Goal: Task Accomplishment & Management: Complete application form

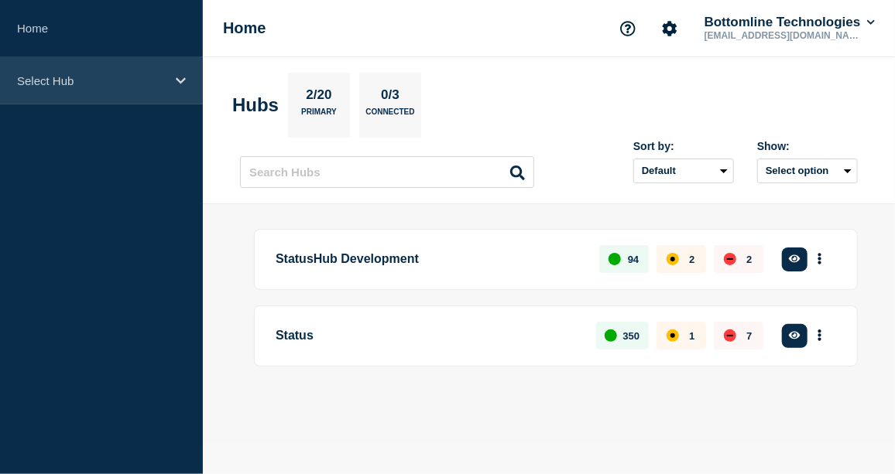
click at [181, 79] on icon at bounding box center [181, 81] width 10 height 12
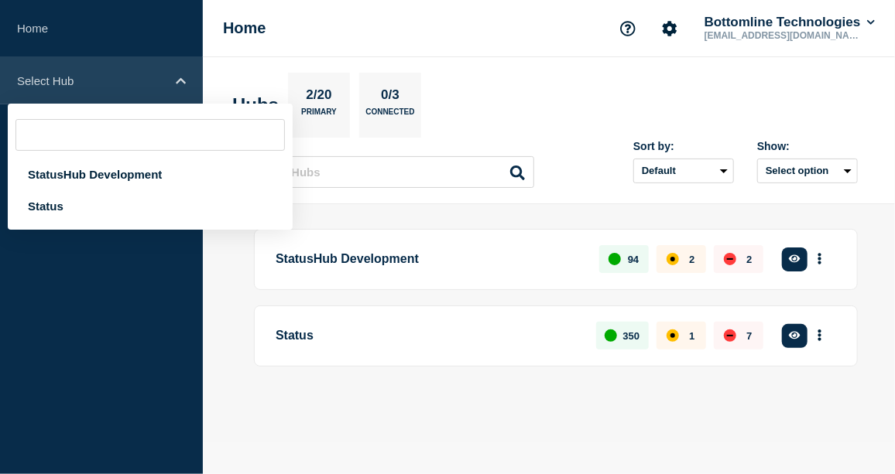
click at [180, 76] on icon at bounding box center [181, 81] width 10 height 12
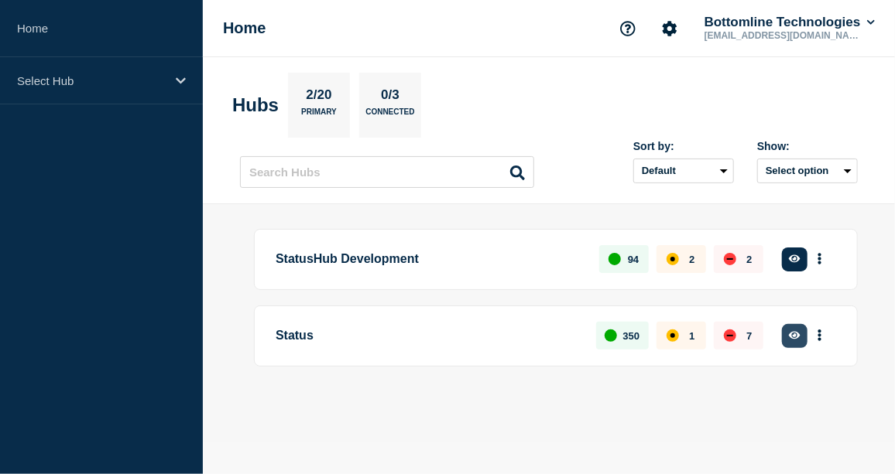
click at [795, 341] on button "button" at bounding box center [795, 336] width 26 height 24
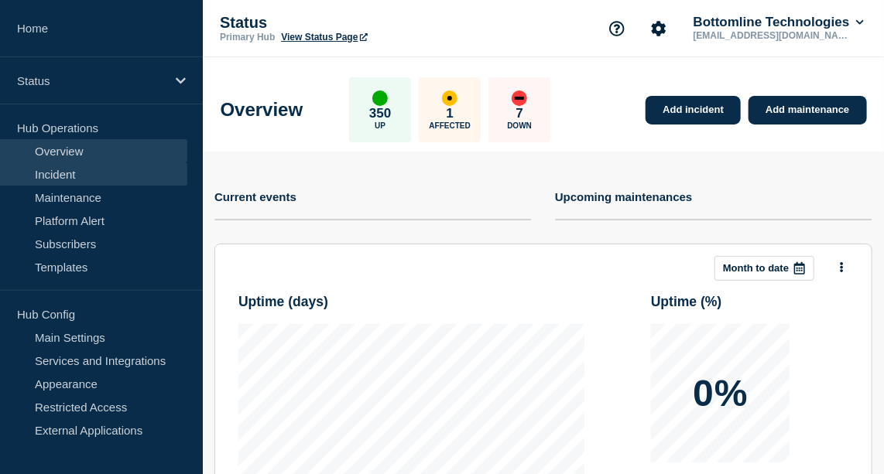
click at [67, 177] on link "Incident" at bounding box center [93, 174] width 187 height 23
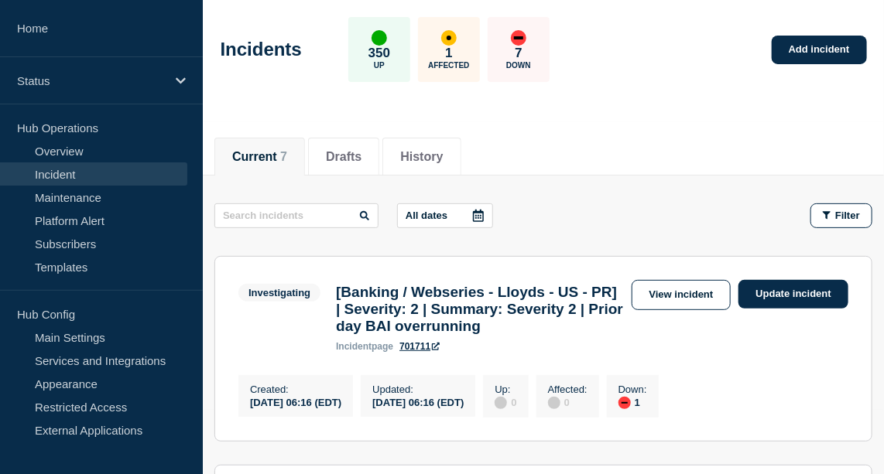
scroll to position [61, 0]
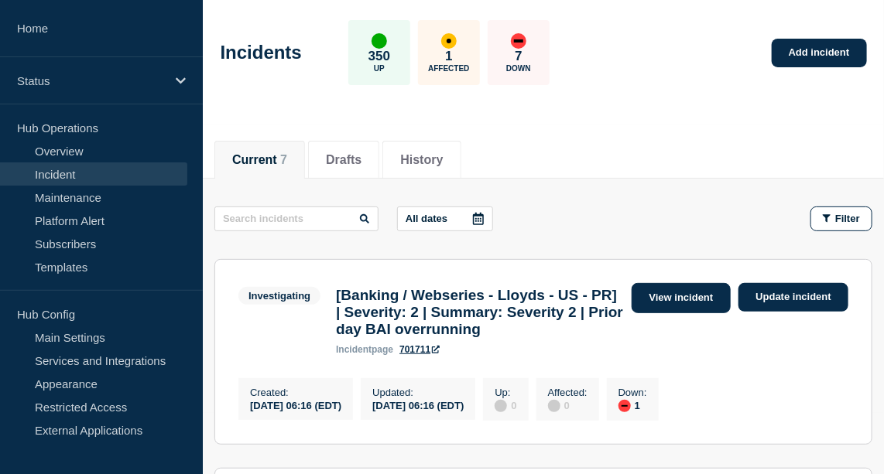
click at [687, 301] on link "View incident" at bounding box center [682, 298] width 100 height 30
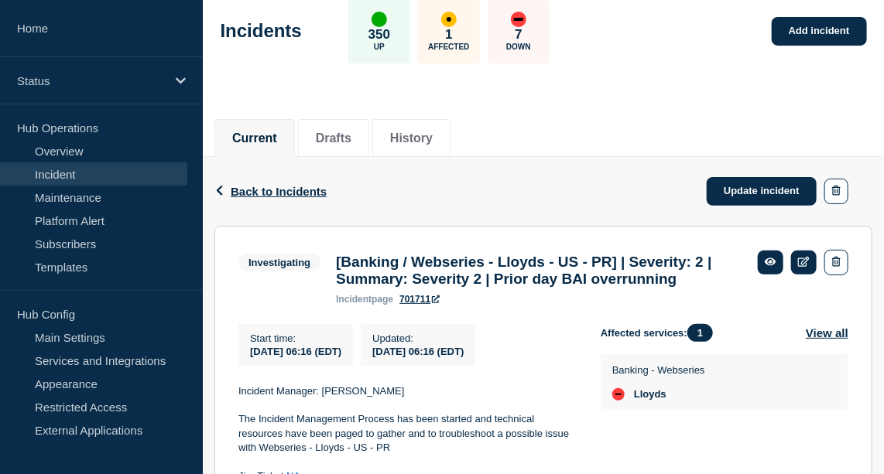
scroll to position [62, 0]
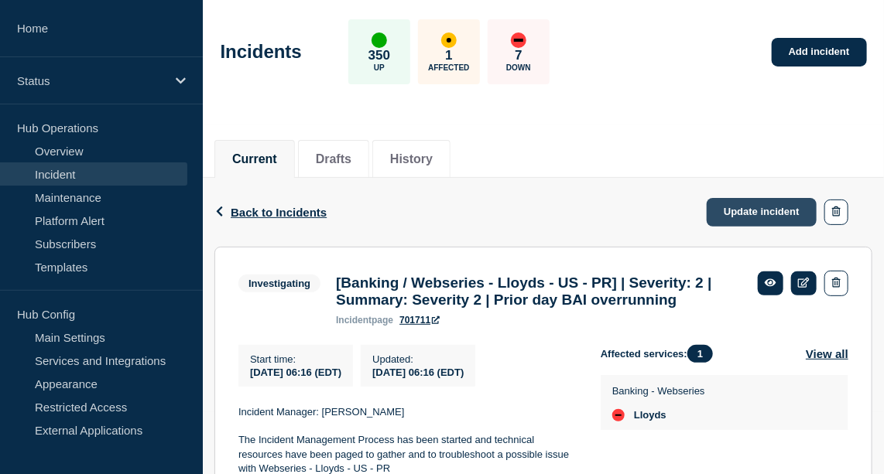
click at [756, 209] on link "Update incident" at bounding box center [762, 212] width 110 height 29
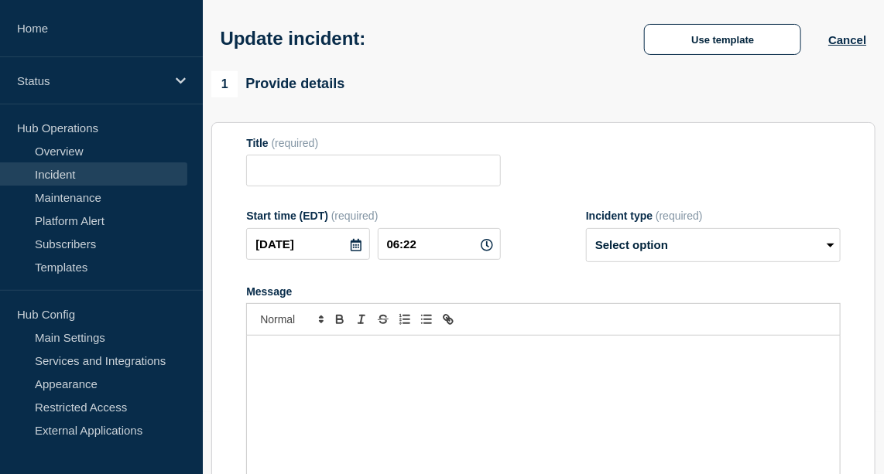
type input "[Banking / Webseries - Lloyds - US - PR] | Severity: 2 | Summary: Severity 2 | …"
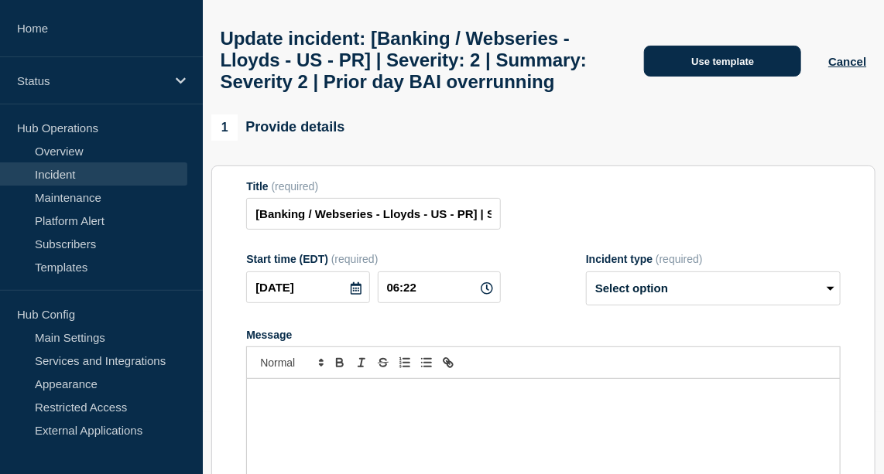
click at [711, 77] on button "Use template" at bounding box center [722, 61] width 157 height 31
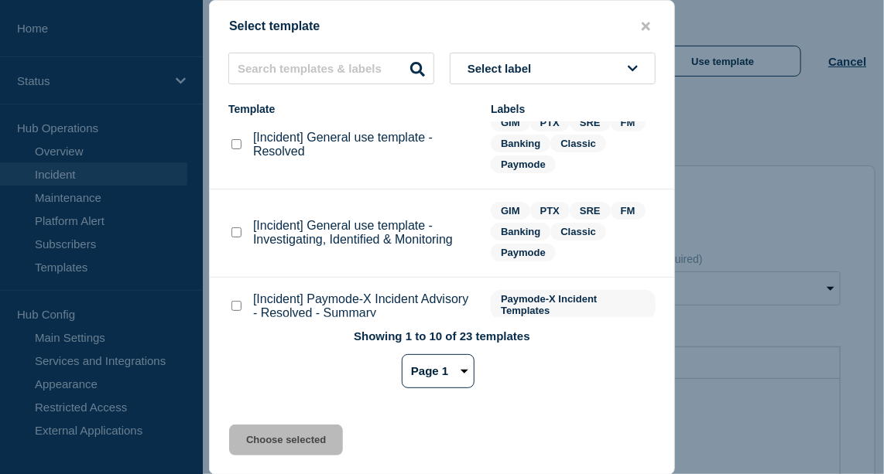
scroll to position [164, 0]
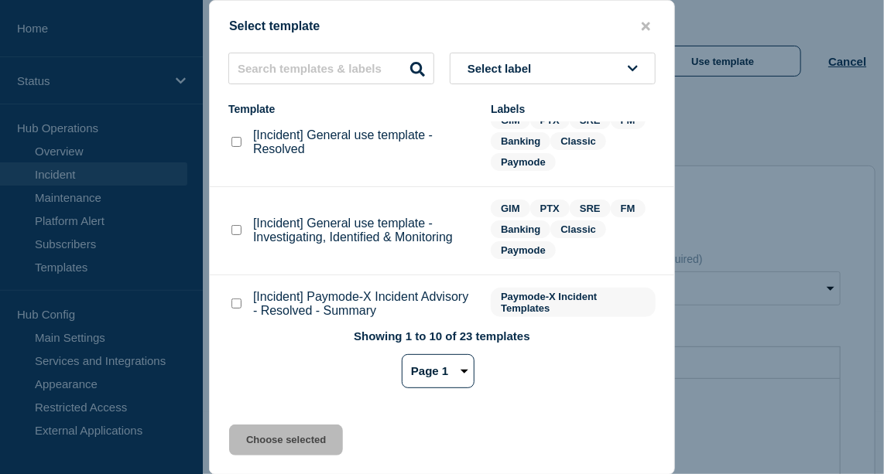
click at [229, 234] on div at bounding box center [235, 230] width 15 height 15
click at [235, 233] on checkbox"] "[Incident] General use template - Investigating, Identified & Monitoring checkb…" at bounding box center [236, 230] width 10 height 10
checkbox checkbox"] "true"
click at [303, 440] on button "Choose selected" at bounding box center [286, 440] width 114 height 31
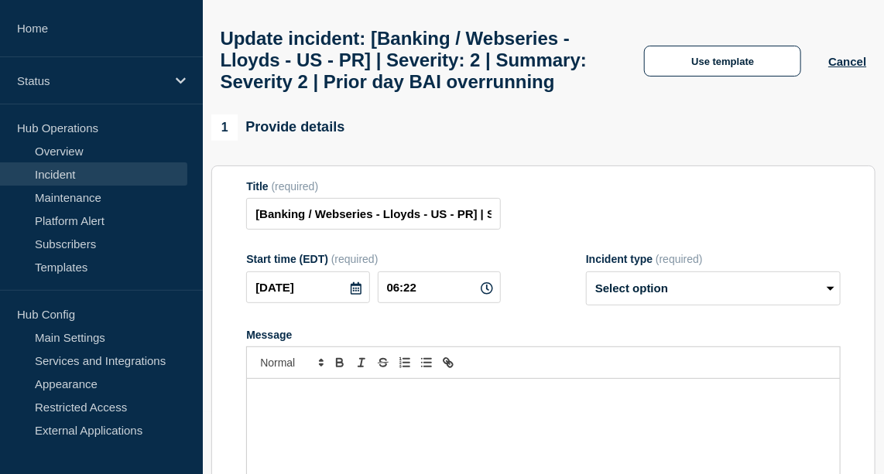
select select "investigating"
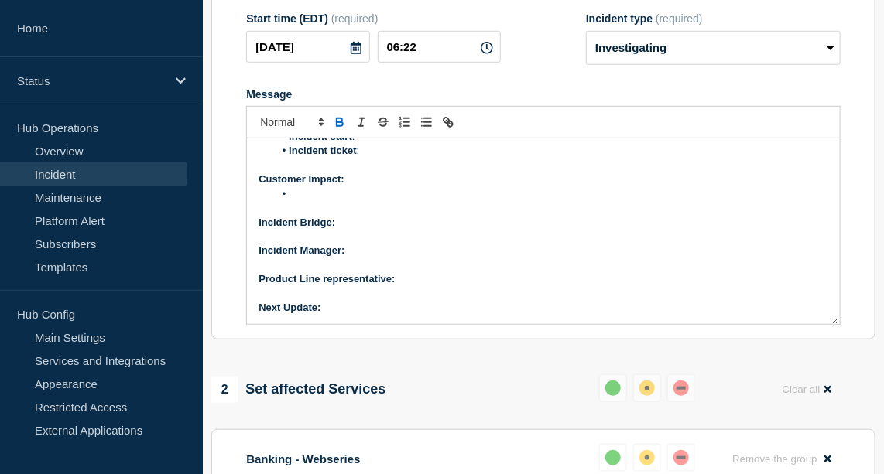
scroll to position [0, 0]
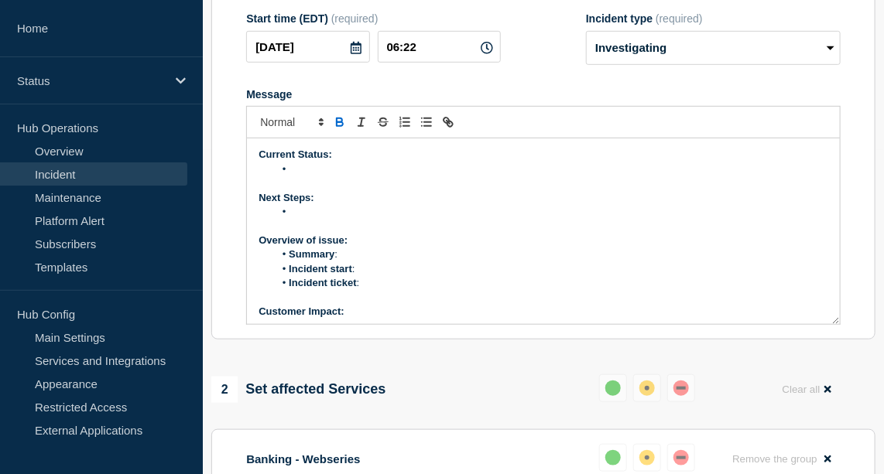
click at [314, 176] on li "Message" at bounding box center [551, 170] width 554 height 14
click at [301, 176] on li "Message" at bounding box center [551, 170] width 554 height 14
click at [535, 176] on li "Llyods have reported an issue where the BAI overan" at bounding box center [551, 170] width 554 height 14
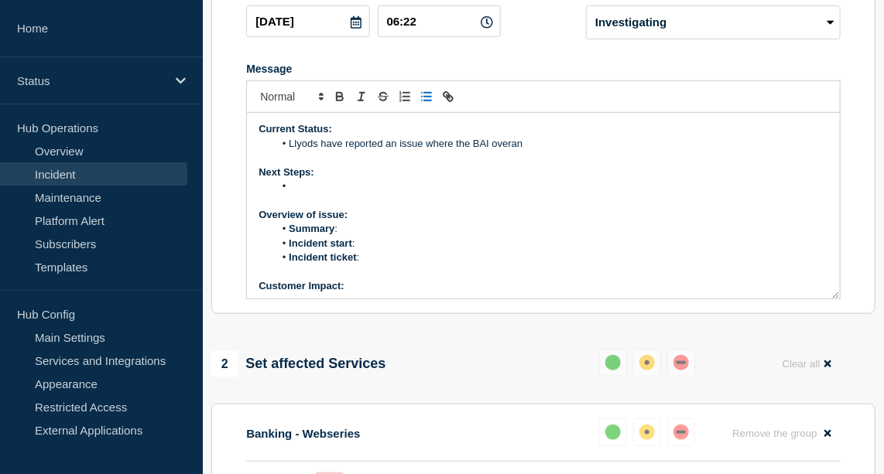
scroll to position [349, 0]
click at [498, 152] on li "Llyods have reported an issue where the BAI overan" at bounding box center [551, 145] width 554 height 14
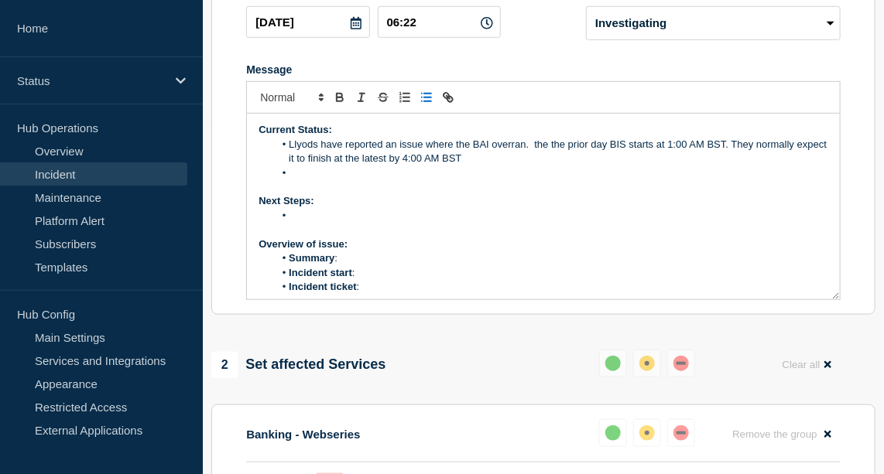
click at [534, 161] on li "Llyods have reported an issue where the BAI overran. the the prior day BIS star…" at bounding box center [551, 152] width 554 height 29
click at [508, 166] on li "Llyods have reported an issue where the BAI overran. The the prior day BIS star…" at bounding box center [551, 152] width 554 height 29
click at [570, 166] on li "Llyods have reported an issue where the BAI overran. The the prior day BIS star…" at bounding box center [551, 152] width 554 height 29
click at [673, 159] on li "Llyods have reported an issue where the BAI overran. The the prior day BIS star…" at bounding box center [551, 152] width 554 height 29
click at [439, 166] on li "Llyods have reported an issue where the BAI overran. The the prior day BIS star…" at bounding box center [551, 152] width 554 height 29
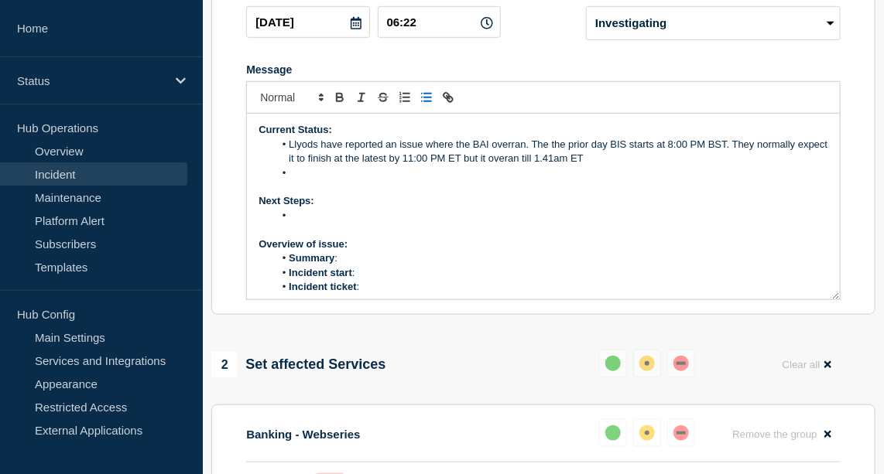
click at [721, 160] on li "Llyods have reported an issue where the BAI overran. The the prior day BIS star…" at bounding box center [551, 152] width 554 height 29
click at [525, 160] on li "Llyods have reported an issue where the BAI overran. The the prior day BIS star…" at bounding box center [551, 152] width 554 height 29
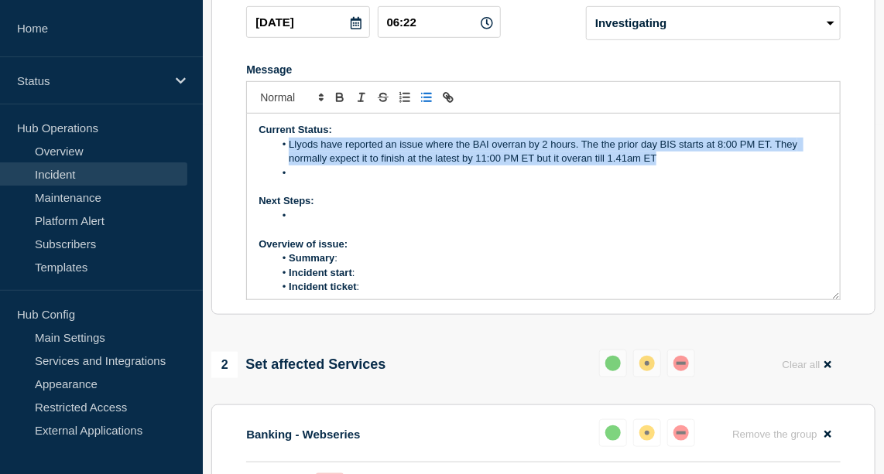
drag, startPoint x: 666, startPoint y: 178, endPoint x: 289, endPoint y: 165, distance: 377.9
click at [289, 165] on li "Llyods have reported an issue where the BAI overran by 2 hours. The the prior d…" at bounding box center [551, 152] width 554 height 29
copy li "Llyods have reported an issue where the BAI overran by 2 hours. The the prior d…"
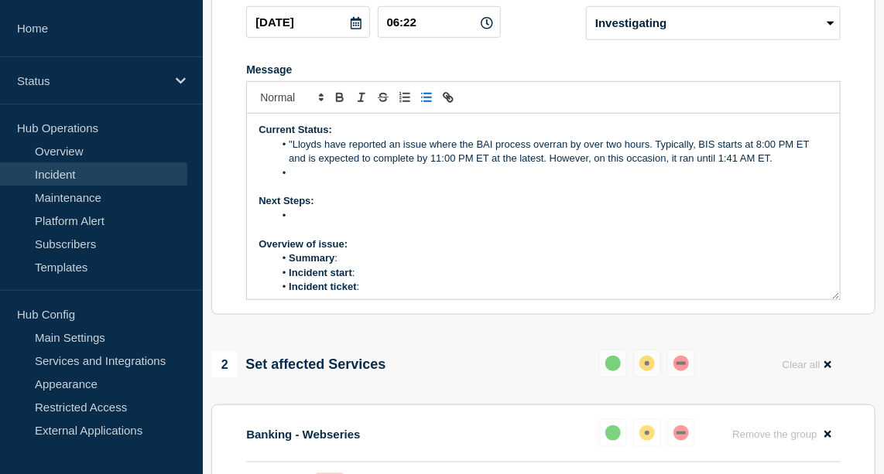
click at [709, 156] on li ""Lloyds have reported an issue where the BAI process overran by over two hours.…" at bounding box center [551, 152] width 554 height 29
click at [372, 265] on li "Summary :" at bounding box center [551, 259] width 554 height 14
drag, startPoint x: 257, startPoint y: 276, endPoint x: 265, endPoint y: 299, distance: 23.7
click at [265, 295] on ol "Incident start : Incident ticket :" at bounding box center [544, 280] width 570 height 29
click at [259, 264] on strong "Summary" at bounding box center [282, 258] width 46 height 12
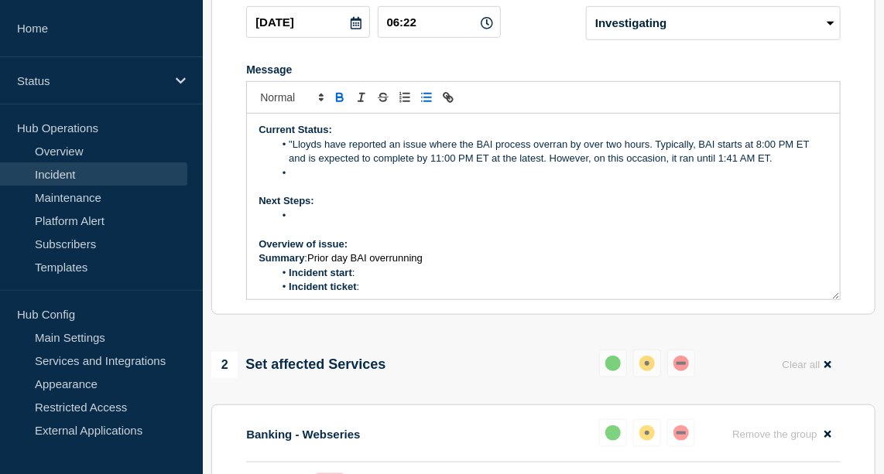
click at [422, 98] on line "Toggle bulleted list" at bounding box center [422, 98] width 0 height 0
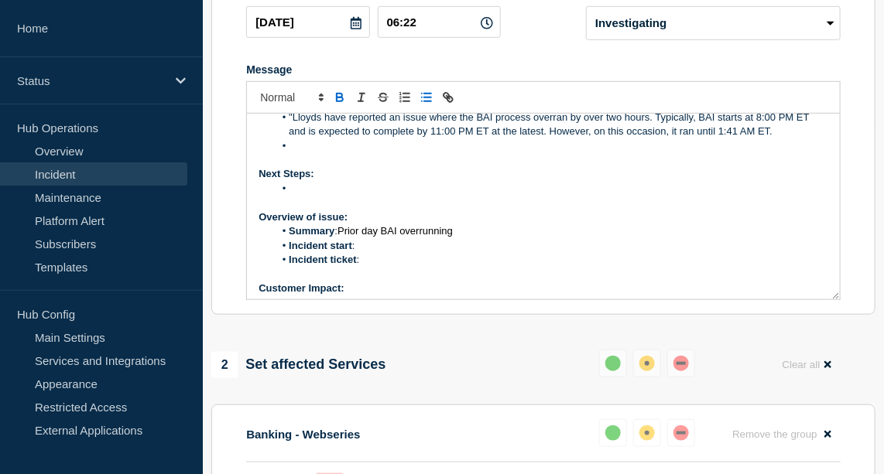
scroll to position [0, 0]
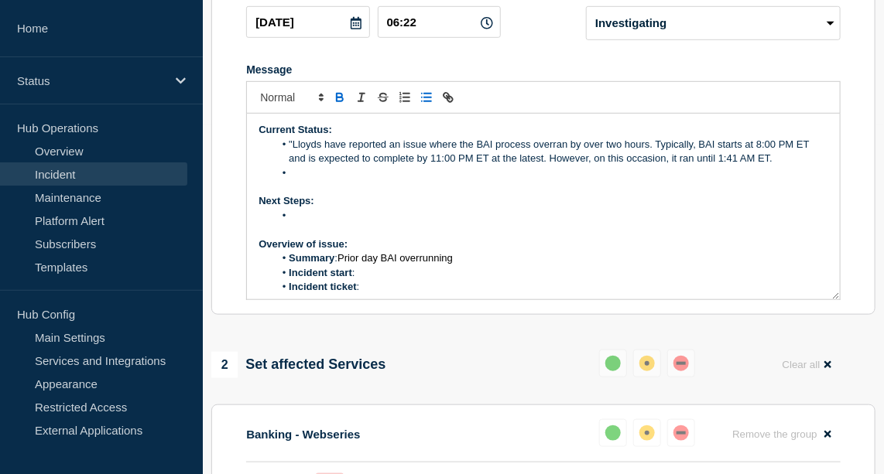
click at [697, 159] on li ""Lloyds have reported an issue where the BAI process overran by over two hours.…" at bounding box center [551, 152] width 554 height 29
click at [794, 157] on li ""Lloyds have reported an issue where the BAI process overran by over two hours.…" at bounding box center [551, 152] width 554 height 29
click at [345, 223] on li "Message" at bounding box center [551, 216] width 554 height 14
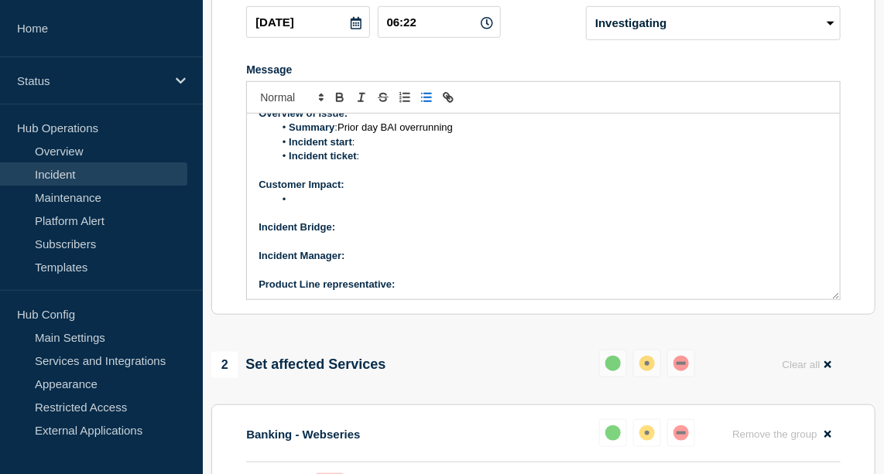
scroll to position [131, 0]
click at [342, 207] on li "Message" at bounding box center [551, 200] width 554 height 14
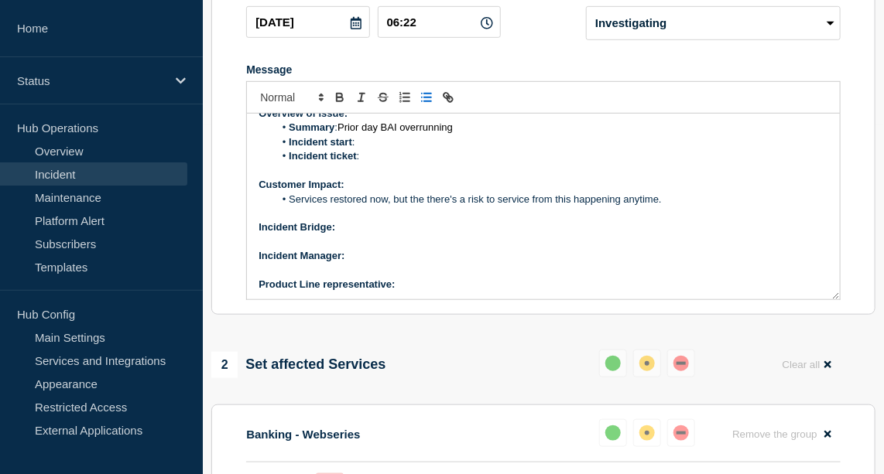
click at [289, 207] on li "Services restored now, but the there's a risk to service from this happening an…" at bounding box center [551, 200] width 554 height 14
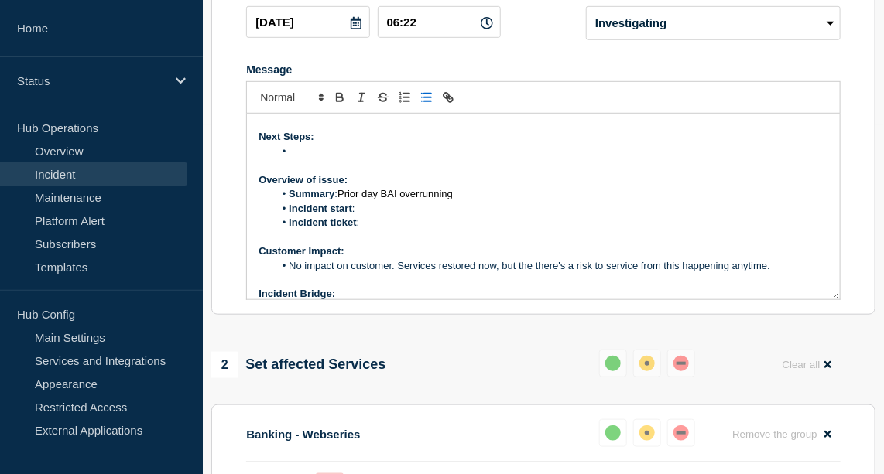
scroll to position [63, 0]
click at [330, 160] on li "Message" at bounding box center [551, 153] width 554 height 14
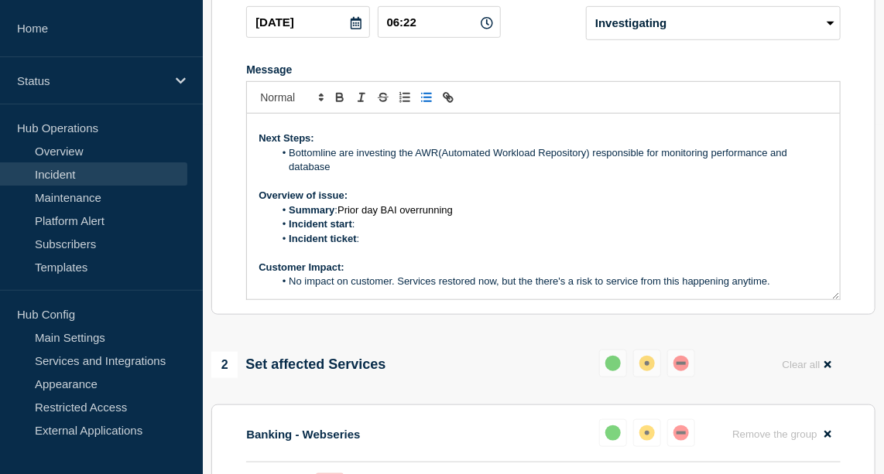
click at [590, 175] on li "Bottomline are investing the AWR(Automated Workload Repository) responsible for…" at bounding box center [551, 160] width 554 height 29
click at [611, 175] on li "Bottomline are investing the AWR(Automated Workload Repository)whihc is respons…" at bounding box center [551, 160] width 554 height 29
click at [396, 175] on li "Bottomline are investing the AWR(Automated Workload Repository)which is respons…" at bounding box center [551, 160] width 554 height 29
click at [428, 175] on li "Bottomline are investigating the AWR(Automated Workload Repository)which is res…" at bounding box center [551, 160] width 554 height 29
click at [378, 231] on li "Incident start :" at bounding box center [551, 224] width 554 height 14
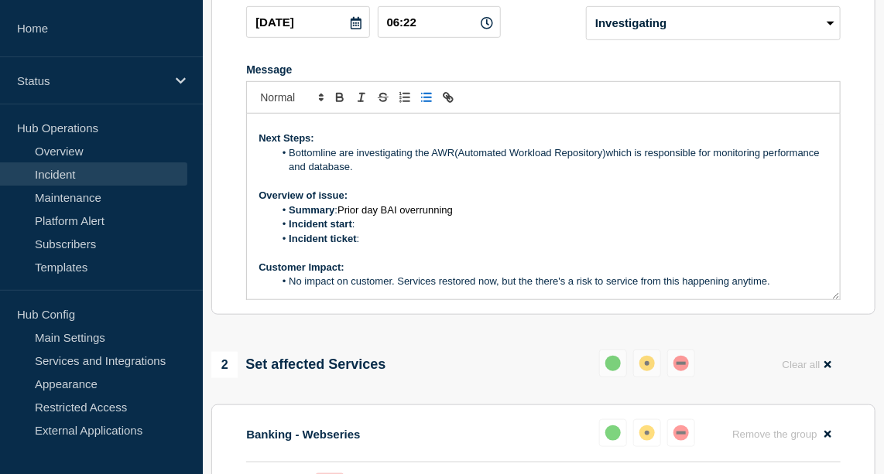
click at [371, 246] on li "Incident ticket :" at bounding box center [551, 239] width 554 height 14
drag, startPoint x: 619, startPoint y: 275, endPoint x: 417, endPoint y: 272, distance: 202.0
click at [417, 246] on li "Incident ticket : [WT-57948] Severity 2 | Prior day BAI overrunning - Jira" at bounding box center [551, 239] width 554 height 14
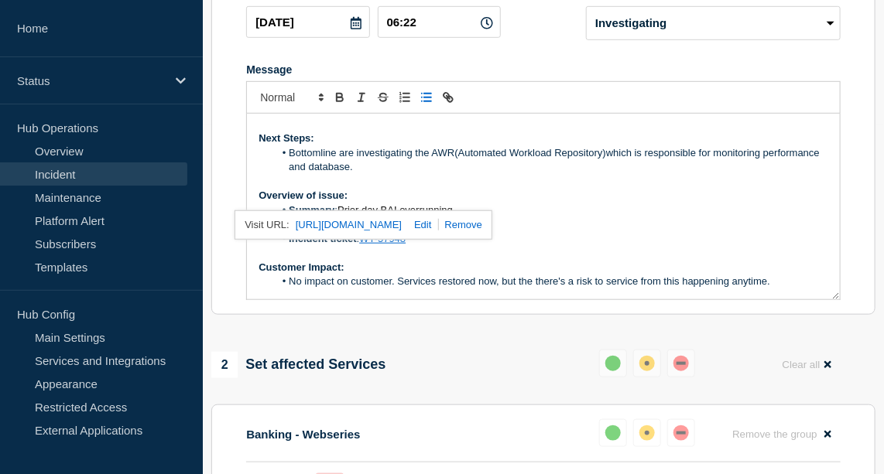
click at [439, 246] on li "Incident ticket : WT-57948" at bounding box center [551, 239] width 554 height 14
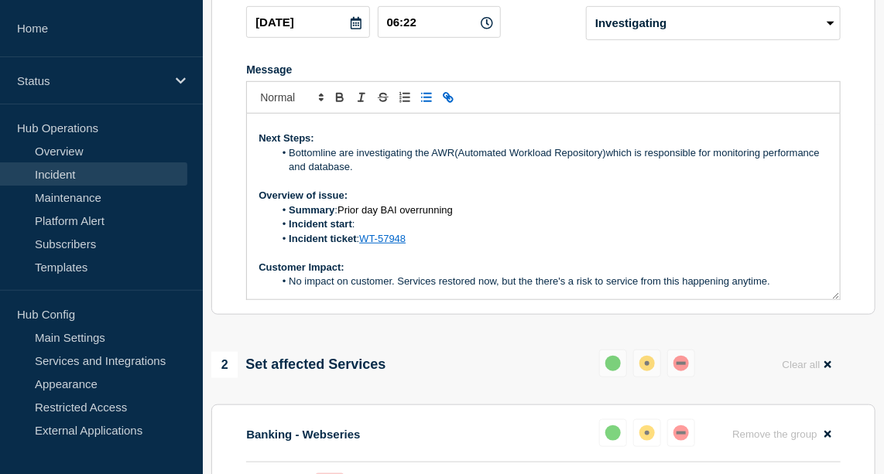
click at [366, 231] on li "Incident start :" at bounding box center [551, 224] width 554 height 14
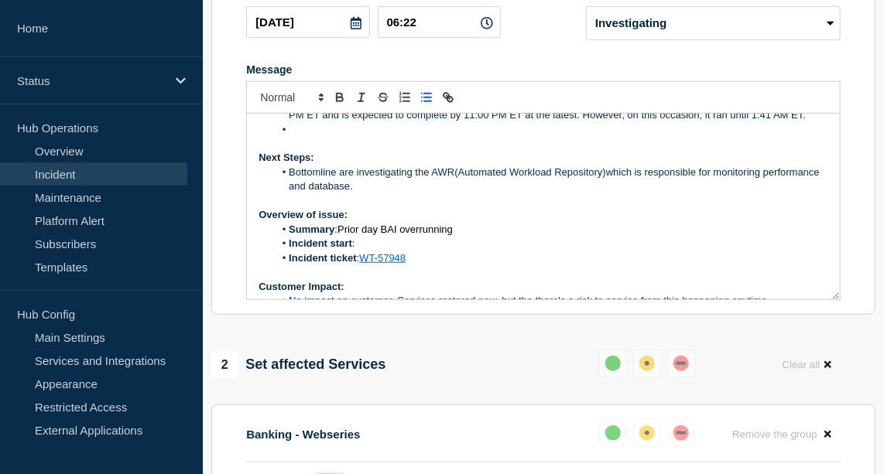
scroll to position [44, 0]
click at [440, 193] on li "Bottomline are investigating the AWR(Automated Workload Repository)which is res…" at bounding box center [551, 179] width 554 height 29
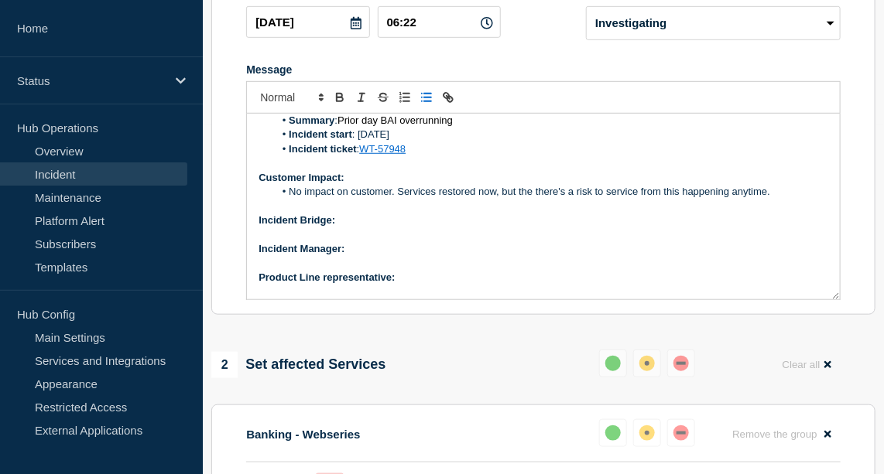
scroll to position [180, 0]
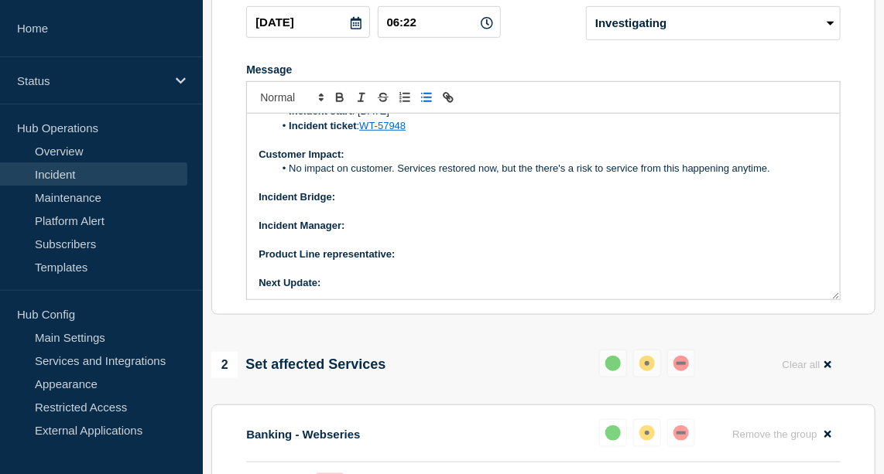
click at [391, 204] on p "Incident Bridge:" at bounding box center [544, 197] width 570 height 14
click at [341, 101] on icon "Toggle bold text" at bounding box center [340, 100] width 6 height 4
click at [368, 233] on p "Incident Manager:" at bounding box center [544, 226] width 570 height 14
click at [333, 104] on icon "Toggle bold text" at bounding box center [340, 98] width 14 height 14
click at [337, 104] on icon "Toggle bold text" at bounding box center [340, 98] width 14 height 14
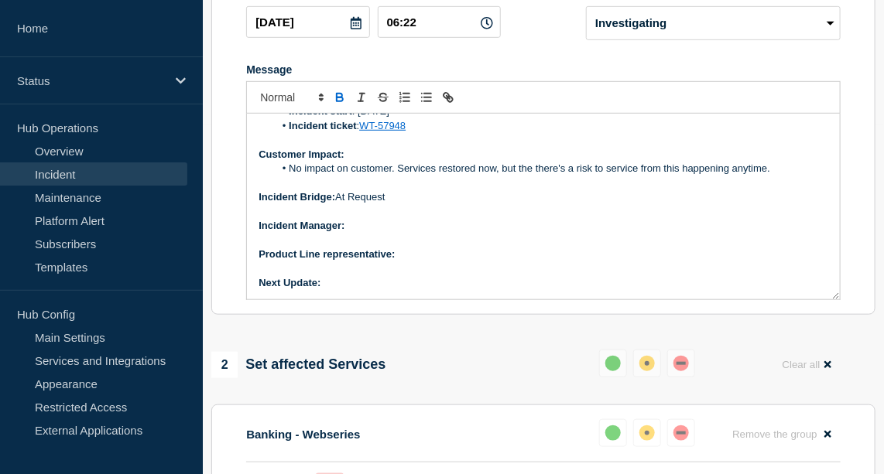
click at [337, 104] on icon "Toggle bold text" at bounding box center [340, 98] width 14 height 14
click at [358, 290] on p "Next Update:" at bounding box center [544, 283] width 570 height 14
drag, startPoint x: 372, startPoint y: 309, endPoint x: 323, endPoint y: 308, distance: 49.5
click at [323, 300] on div "Current Status: "Lloyds have reported an issue where the BAI process overran by…" at bounding box center [543, 207] width 593 height 186
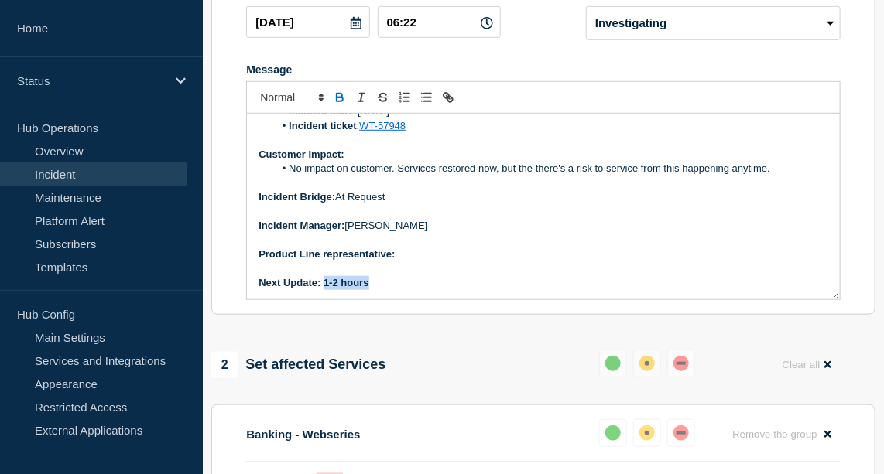
click at [340, 98] on icon "Toggle bold text" at bounding box center [339, 96] width 5 height 4
click at [409, 262] on p "Product Line representative:" at bounding box center [544, 255] width 570 height 14
click at [337, 101] on icon "Toggle bold text" at bounding box center [340, 100] width 6 height 4
drag, startPoint x: 476, startPoint y: 265, endPoint x: 399, endPoint y: 270, distance: 76.8
click at [399, 262] on p "Product Line representative: [PERSON_NAME]" at bounding box center [544, 255] width 570 height 14
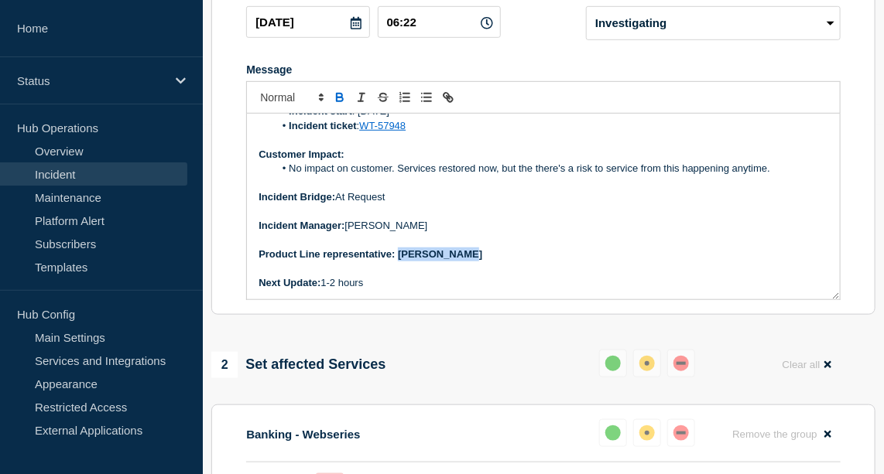
click at [339, 101] on icon "Toggle bold text" at bounding box center [340, 100] width 6 height 4
click at [391, 290] on p "Next Update: 1-2 hours" at bounding box center [544, 283] width 570 height 14
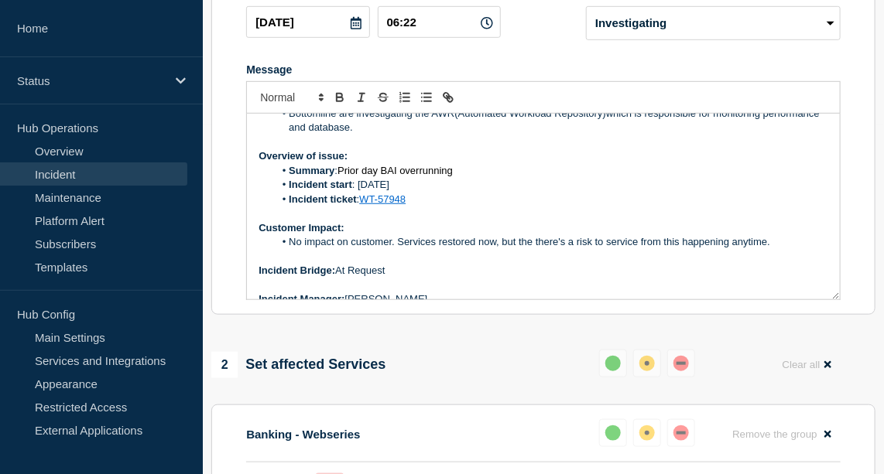
click at [437, 192] on li "Incident start : [DATE]" at bounding box center [551, 185] width 554 height 14
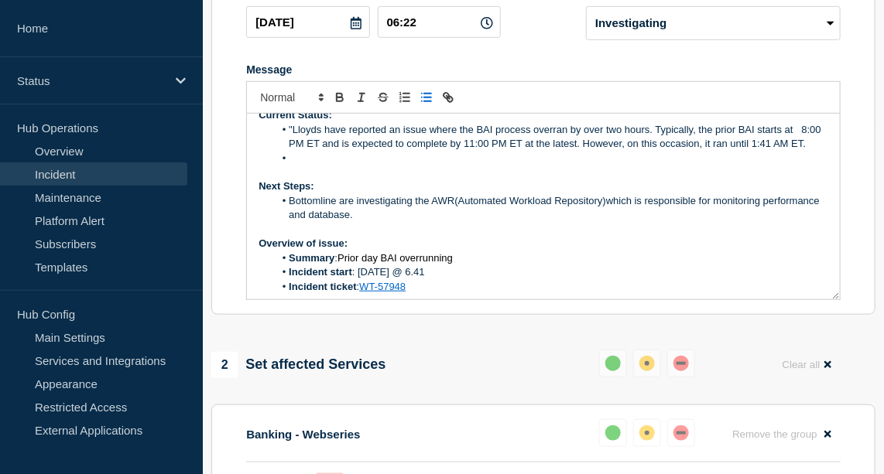
scroll to position [14, 0]
click at [288, 166] on li "Message" at bounding box center [551, 159] width 554 height 14
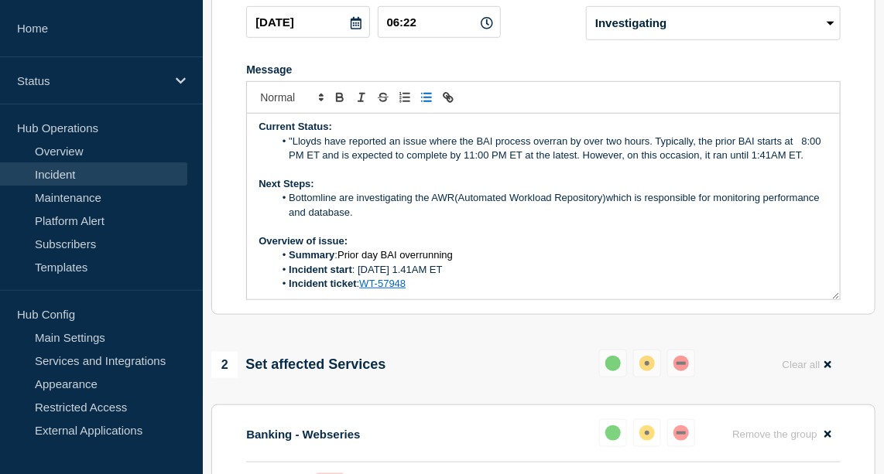
scroll to position [0, 0]
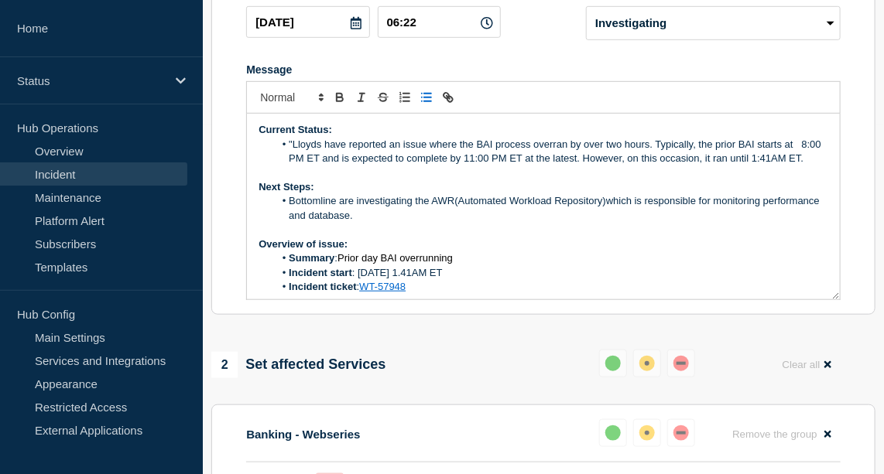
click at [293, 162] on li ""Lloyds have reported an issue where the BAI process overran by over two hours.…" at bounding box center [551, 152] width 554 height 29
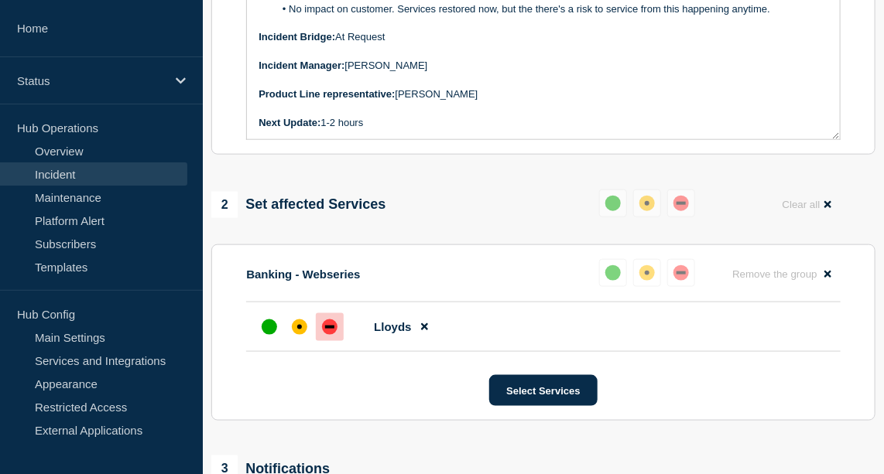
scroll to position [511, 0]
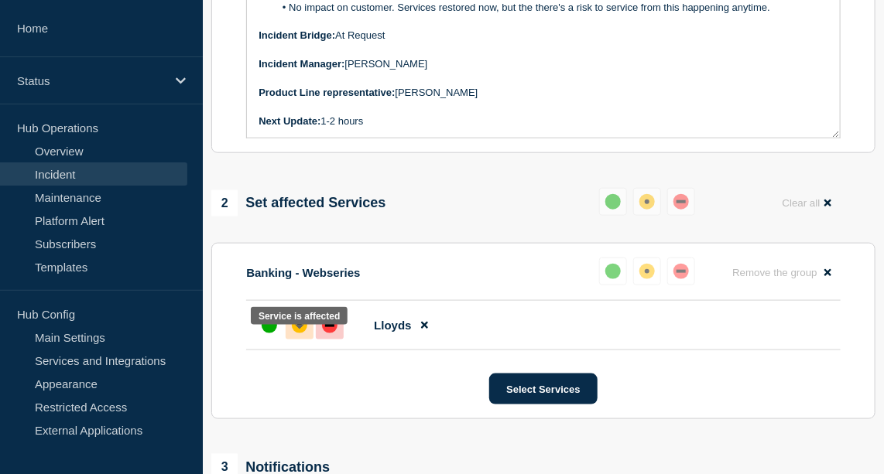
click at [292, 334] on div "affected" at bounding box center [299, 325] width 15 height 15
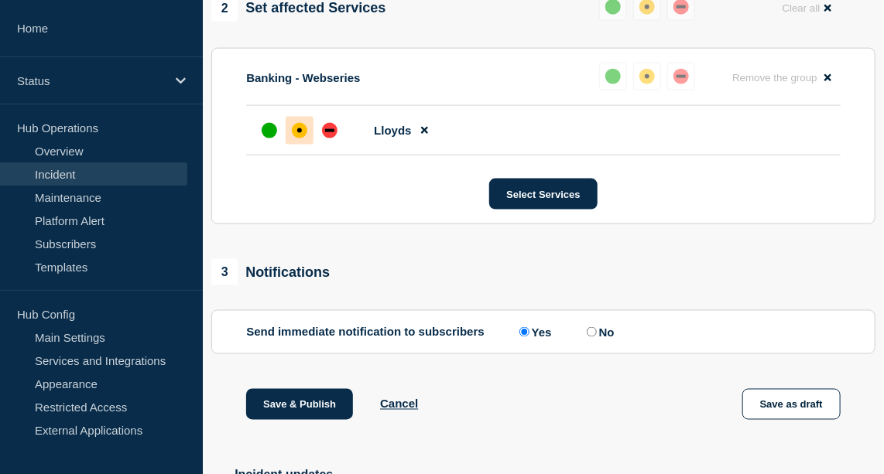
scroll to position [708, 0]
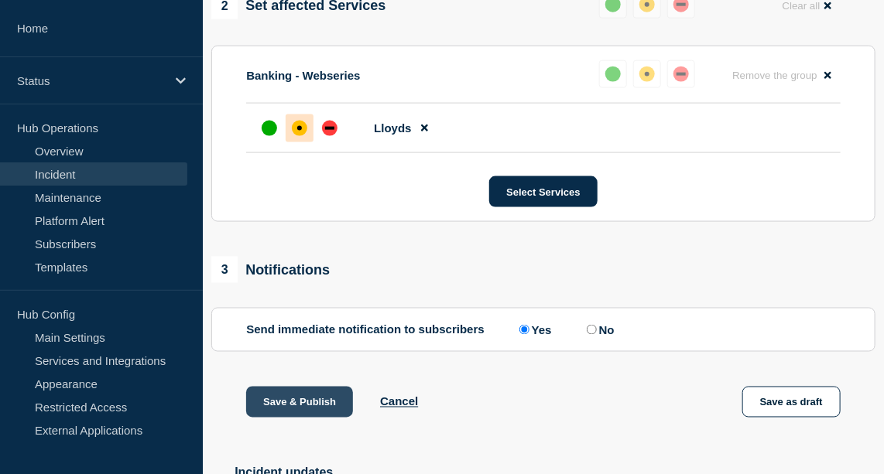
click at [302, 418] on button "Save & Publish" at bounding box center [299, 402] width 107 height 31
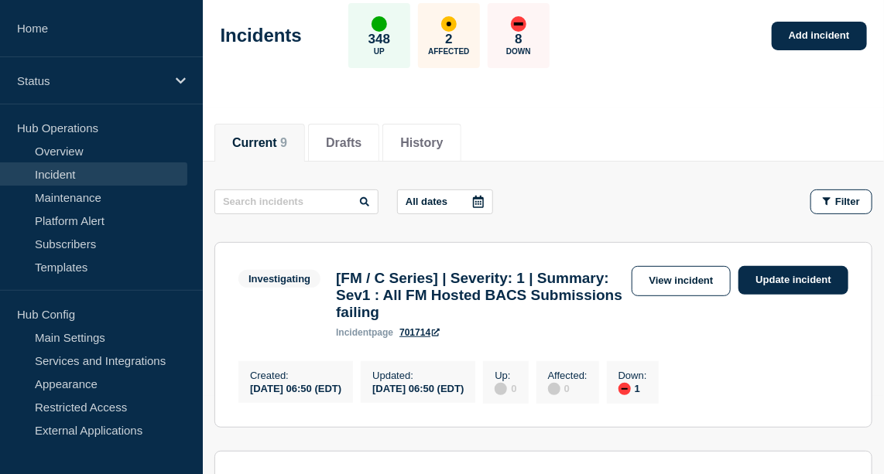
scroll to position [80, 0]
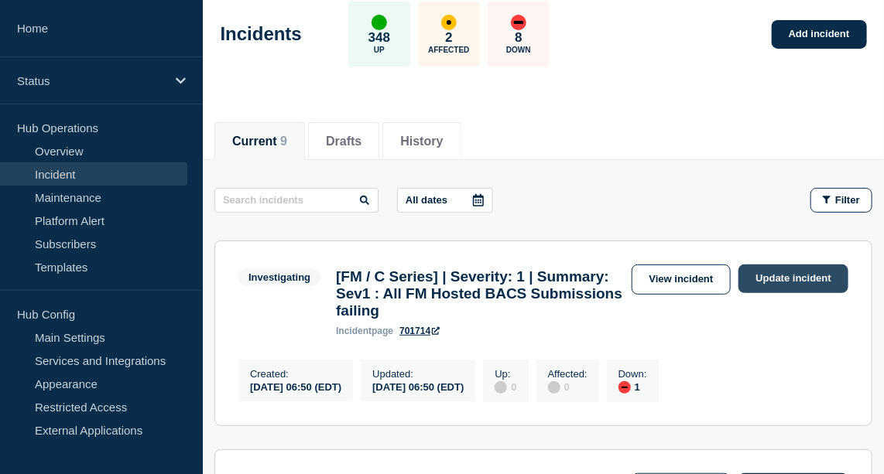
click at [800, 273] on link "Update incident" at bounding box center [793, 279] width 110 height 29
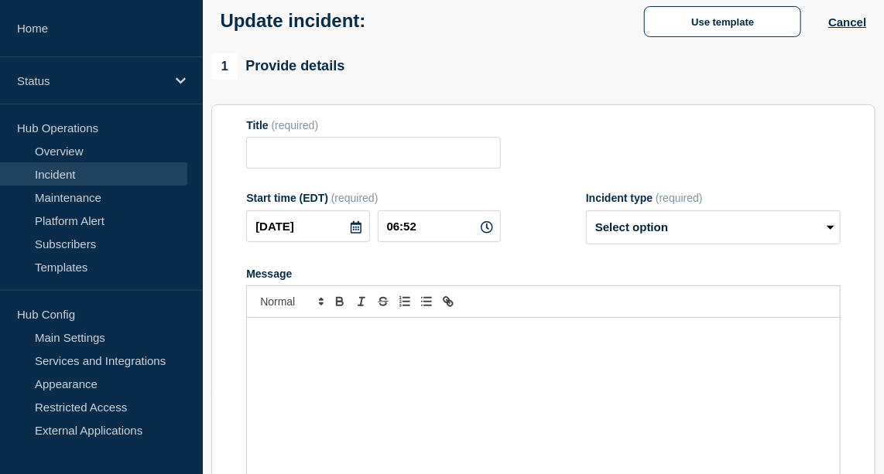
type input "[FM / C Series] | Severity: 1 | Summary: Sev1 : All FM Hosted BACS Submissions …"
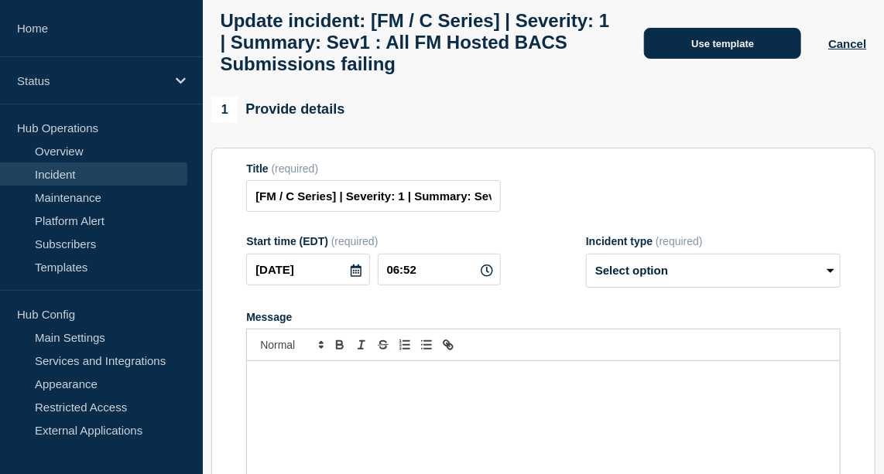
click at [734, 43] on button "Use template" at bounding box center [722, 43] width 157 height 31
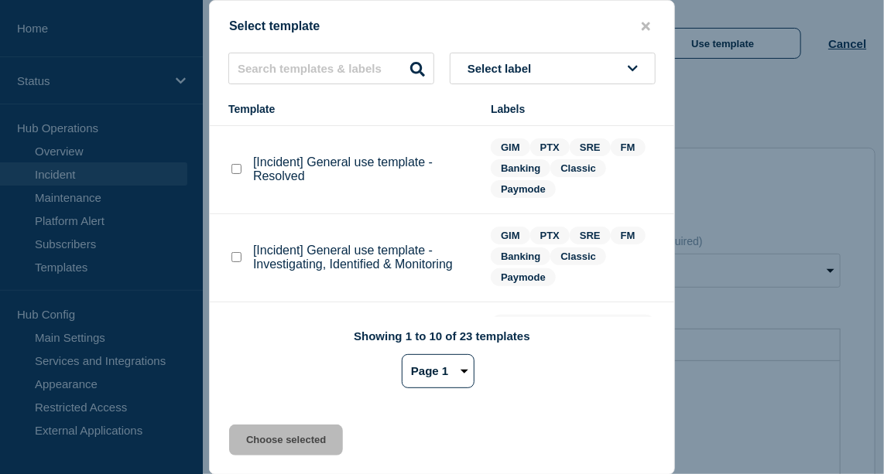
scroll to position [138, 0]
click at [238, 257] on checkbox"] "[Incident] General use template - Investigating, Identified & Monitoring checkb…" at bounding box center [236, 257] width 10 height 10
checkbox checkbox"] "true"
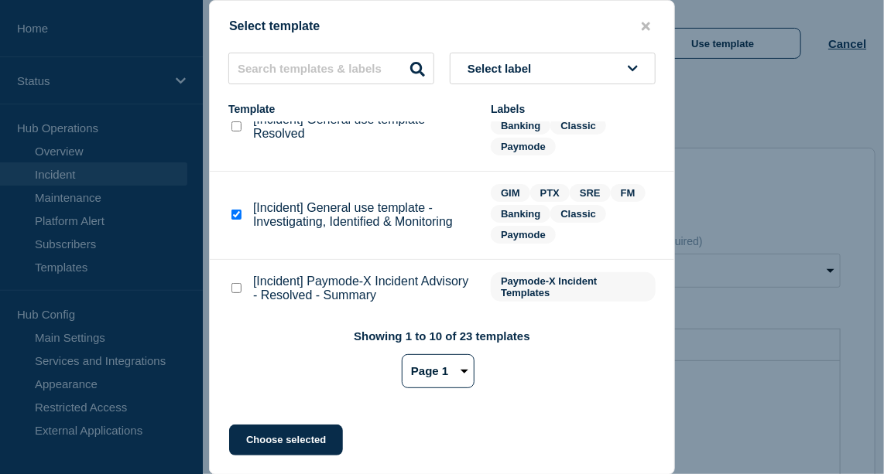
scroll to position [180, 0]
click at [276, 443] on button "Choose selected" at bounding box center [286, 440] width 114 height 31
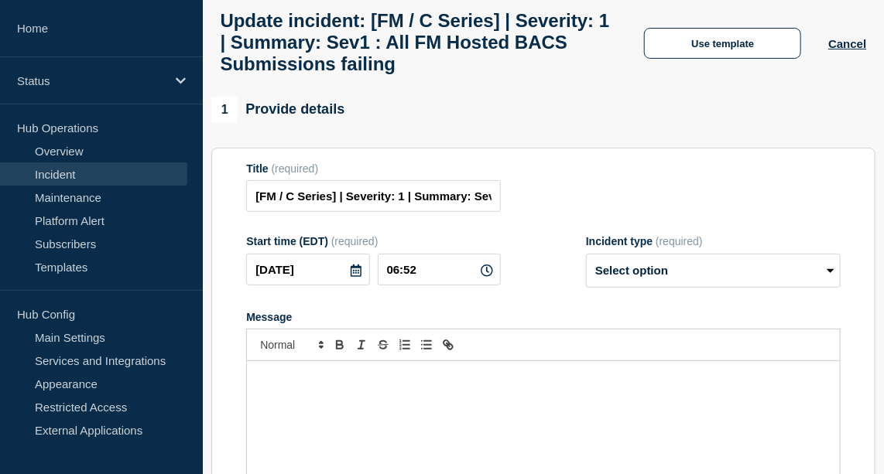
select select "investigating"
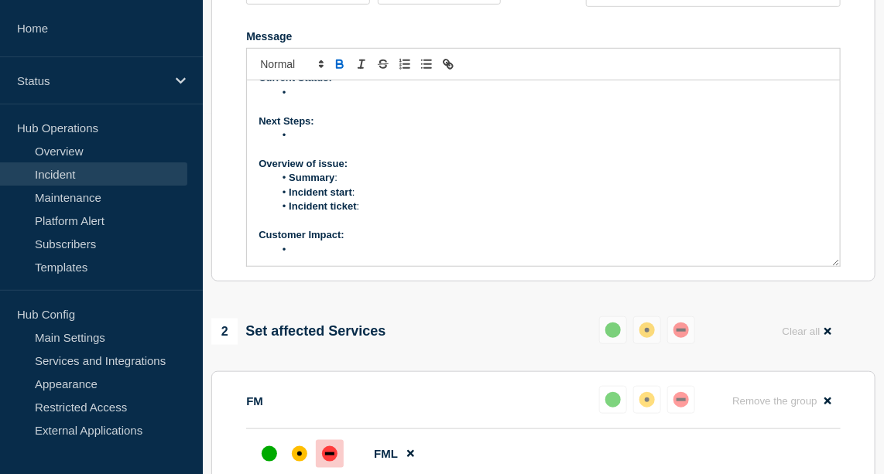
scroll to position [0, 0]
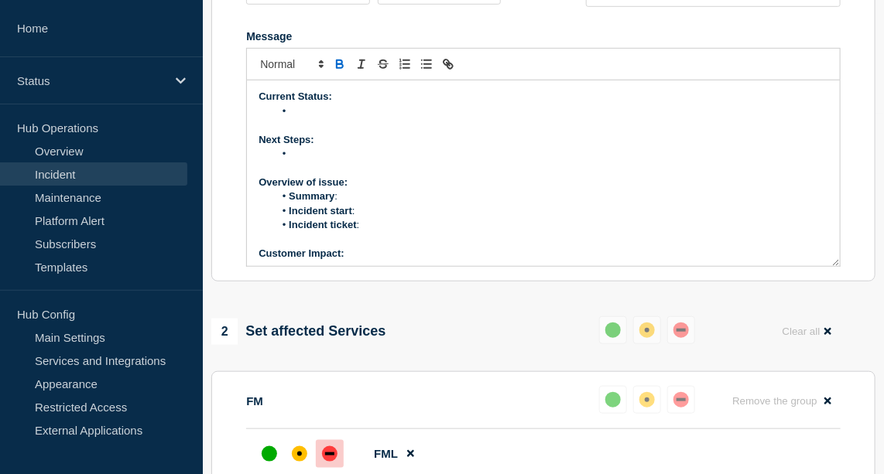
click at [324, 118] on li "Message" at bounding box center [551, 111] width 554 height 14
click at [313, 161] on li "Message" at bounding box center [551, 154] width 554 height 14
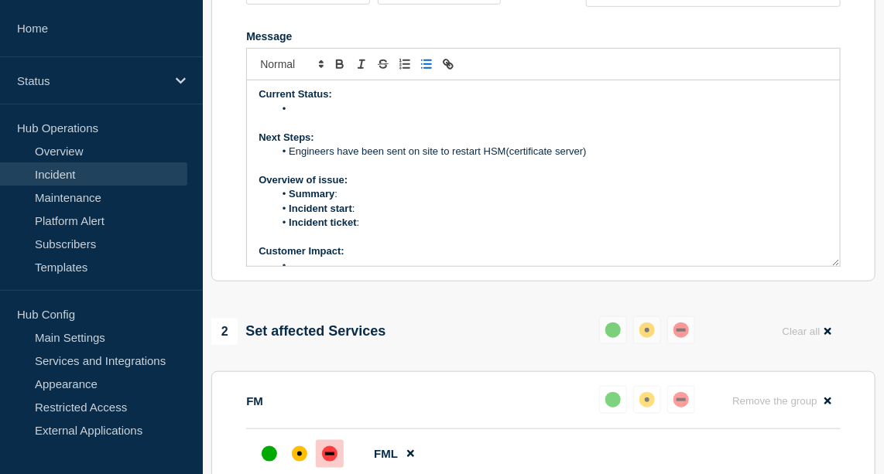
scroll to position [19, 0]
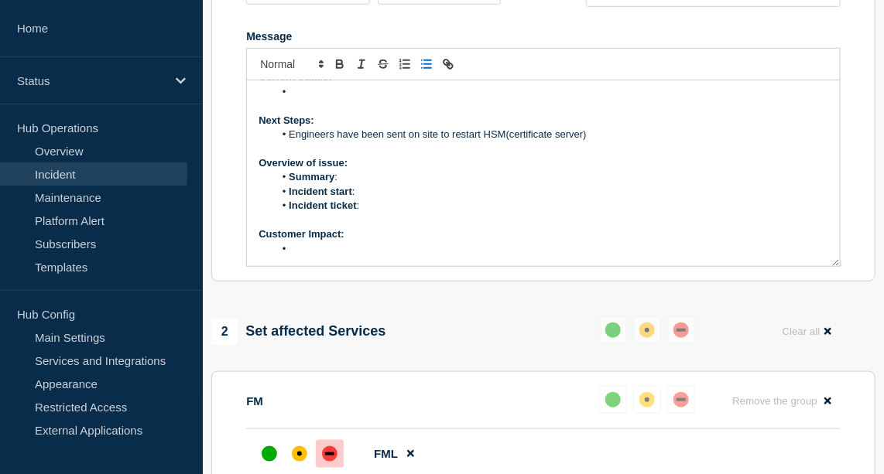
click at [380, 199] on li "Incident start :" at bounding box center [551, 192] width 554 height 14
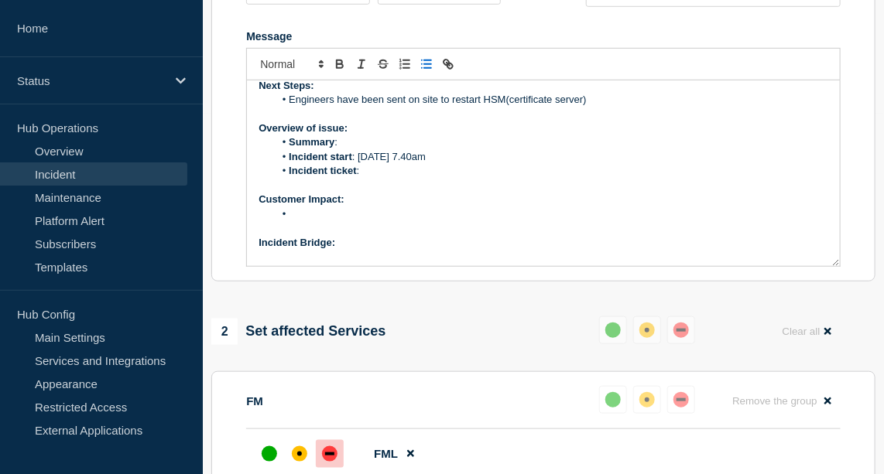
scroll to position [57, 0]
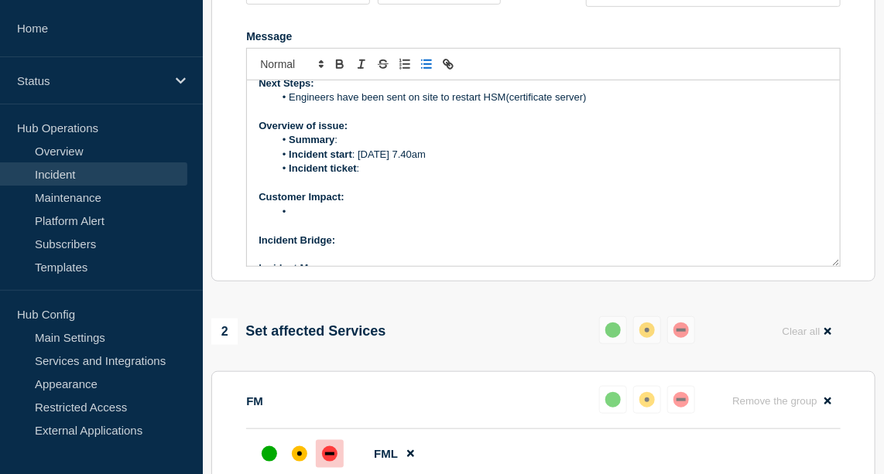
click at [335, 219] on li "Message" at bounding box center [551, 212] width 554 height 14
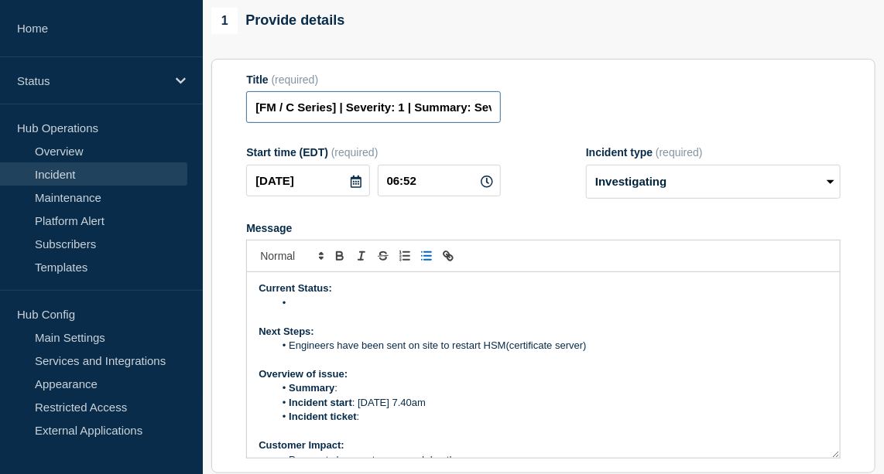
scroll to position [0, 245]
drag, startPoint x: 440, startPoint y: 153, endPoint x: 574, endPoint y: 144, distance: 135.0
click at [574, 124] on div "Title (required) [FM / C Series] | Severity: 1 | Summary: Sev1 : All FM Hosted …" at bounding box center [543, 99] width 594 height 50
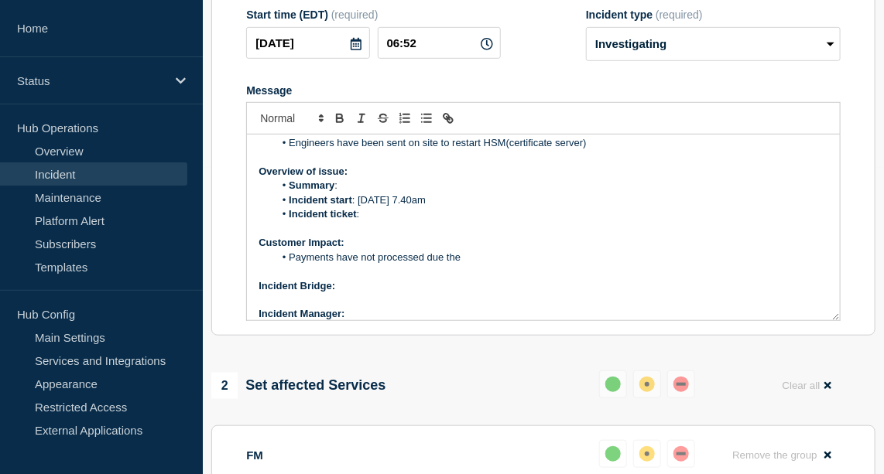
scroll to position [0, 0]
click at [476, 265] on li "Payments have not processed due the" at bounding box center [551, 258] width 554 height 14
click at [580, 265] on li "Payments have not processed due the the BAC submission failing." at bounding box center [551, 258] width 554 height 14
click at [502, 265] on li "Payments have not processed due the the BAC submission failing." at bounding box center [551, 258] width 554 height 14
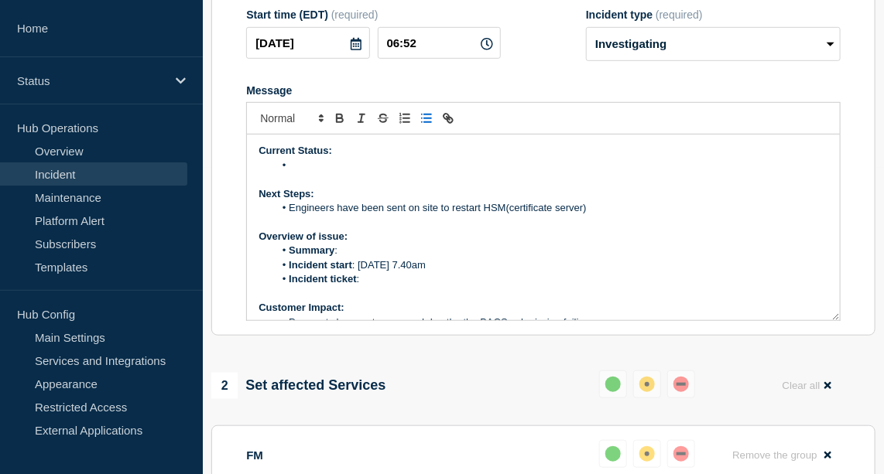
click at [319, 173] on li "Message" at bounding box center [551, 166] width 554 height 14
click at [368, 286] on li "Incident ticket :" at bounding box center [551, 279] width 554 height 14
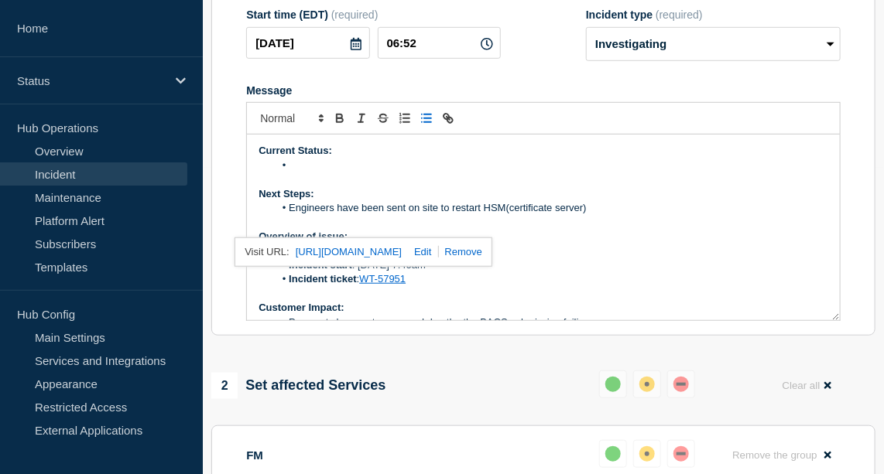
click at [455, 315] on p "Customer Impact:" at bounding box center [544, 308] width 570 height 14
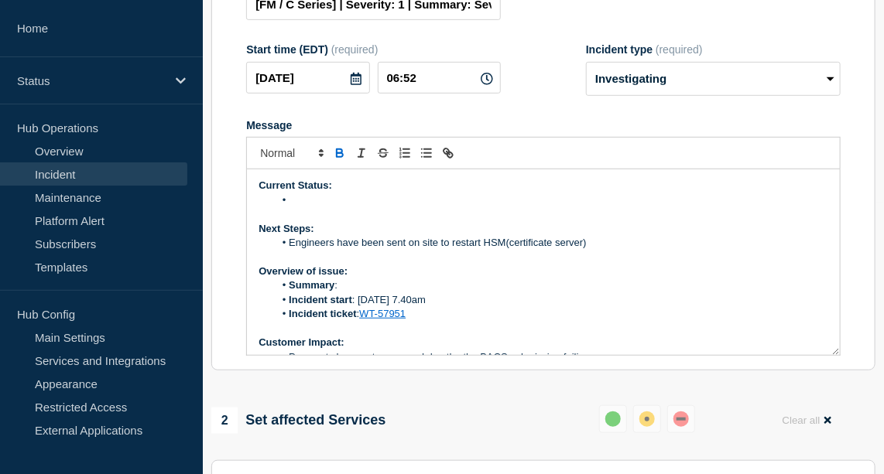
scroll to position [271, 0]
click at [439, 251] on li "Engineers have been sent on site to restart HSM(certificate server)" at bounding box center [551, 244] width 554 height 14
click at [467, 251] on li "Engineers have been sent to the Data Center to resolve the issue. to restart HS…" at bounding box center [551, 244] width 554 height 14
drag, startPoint x: 580, startPoint y: 278, endPoint x: 732, endPoint y: 279, distance: 152.5
drag, startPoint x: 732, startPoint y: 282, endPoint x: 690, endPoint y: 290, distance: 43.4
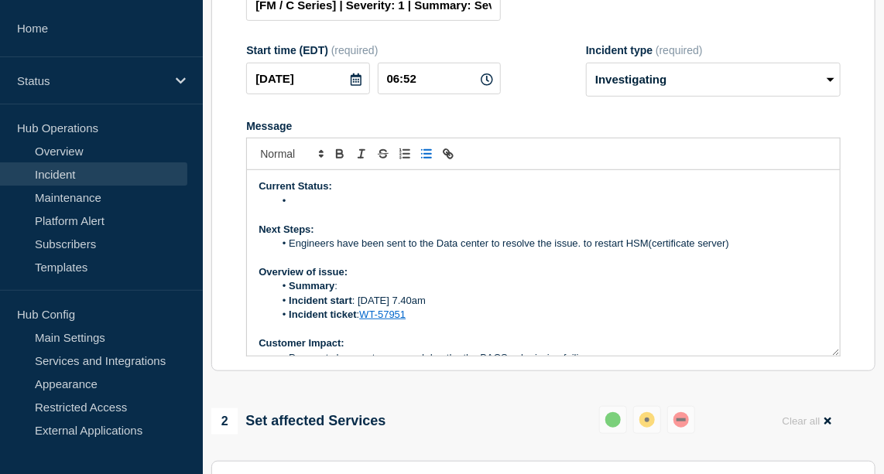
click at [690, 265] on p "Message" at bounding box center [544, 258] width 570 height 14
drag, startPoint x: 739, startPoint y: 284, endPoint x: 584, endPoint y: 286, distance: 154.8
click at [584, 251] on li "Engineers have been sent to the Data center to resolve the issue. to restart HS…" at bounding box center [551, 244] width 554 height 14
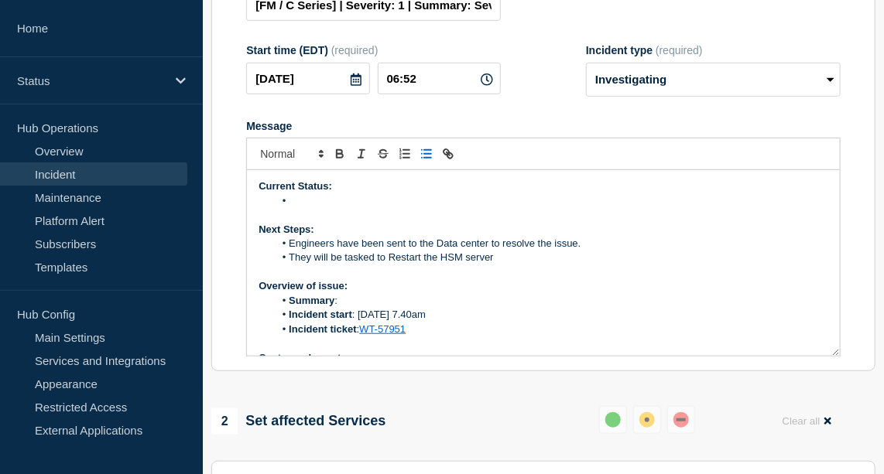
click at [309, 208] on li "Message" at bounding box center [551, 201] width 554 height 14
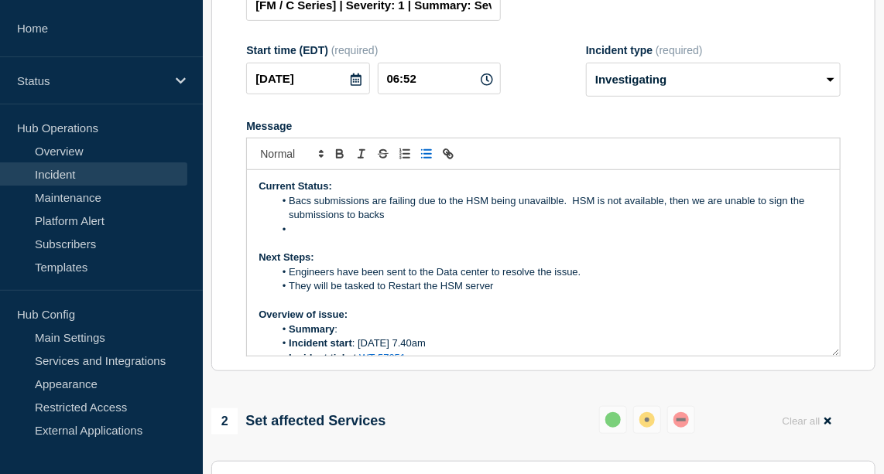
click at [575, 223] on li "Bacs submissions are failing due to the HSM being unavailble. HSM is not availa…" at bounding box center [551, 208] width 554 height 29
click at [543, 223] on li "Bacs submissions are failing due to the HSM being unavailble. HSM is not availa…" at bounding box center [551, 208] width 554 height 29
click at [542, 223] on li "Bacs submissions are failing due to the HSM being unavailble. HSM is not availa…" at bounding box center [551, 208] width 554 height 29
click at [290, 279] on li "Engineers have been sent to the Data center to resolve the issue." at bounding box center [551, 272] width 554 height 14
click at [475, 279] on li "Engineers have been sent to the Data center to resolve the issue." at bounding box center [551, 272] width 554 height 14
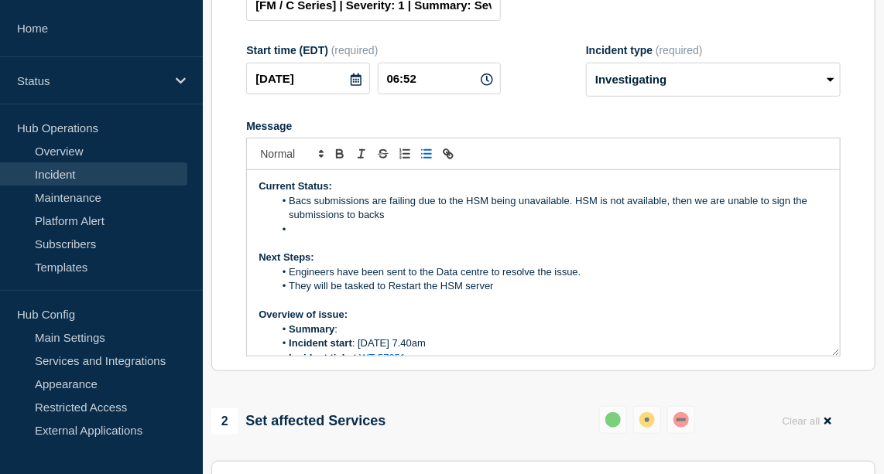
click at [703, 223] on li "Bacs submissions are failing due to the HSM being unavailable. HSM is not avail…" at bounding box center [551, 208] width 554 height 29
click at [706, 223] on li "Bacs submissions are failing due to the HSM being unavailable. HSM is not avail…" at bounding box center [551, 208] width 554 height 29
click at [385, 223] on li "Bacs submissions are failing due to the HSM being unavailable. HSM is not avail…" at bounding box center [551, 208] width 554 height 29
click at [303, 237] on li "Message" at bounding box center [551, 230] width 554 height 14
click at [676, 223] on li "Bacs submissions are failing due to the HSM being unavailable. HSM is not avail…" at bounding box center [551, 208] width 554 height 29
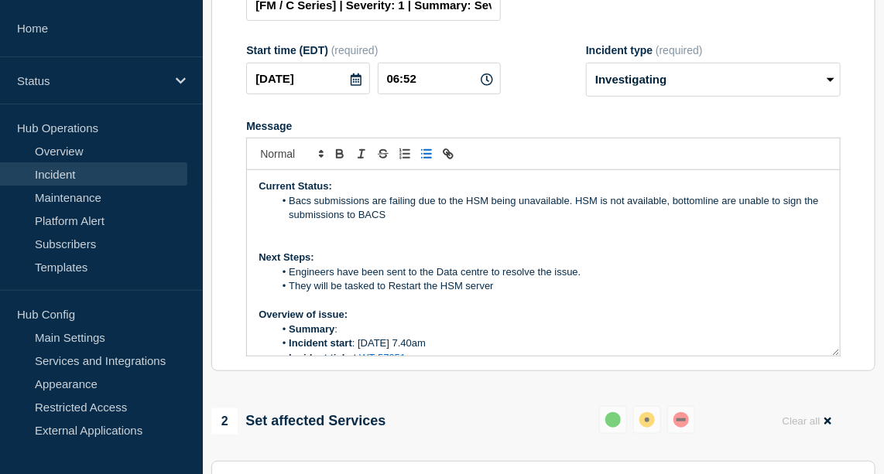
drag, startPoint x: 677, startPoint y: 238, endPoint x: 684, endPoint y: 337, distance: 99.3
click at [684, 308] on p "Message" at bounding box center [544, 301] width 570 height 14
click at [677, 223] on li "Bacs submissions are failing due to the HSM being unavailable. HSM is not avail…" at bounding box center [551, 208] width 554 height 29
click at [577, 223] on li "Bacs submissions are failing due to the HSM being unavailable. HSM is not avail…" at bounding box center [551, 208] width 554 height 29
click at [429, 223] on li "Bacs submissions are failing due to the HSM being unavailable. Due to HSM not a…" at bounding box center [551, 208] width 554 height 29
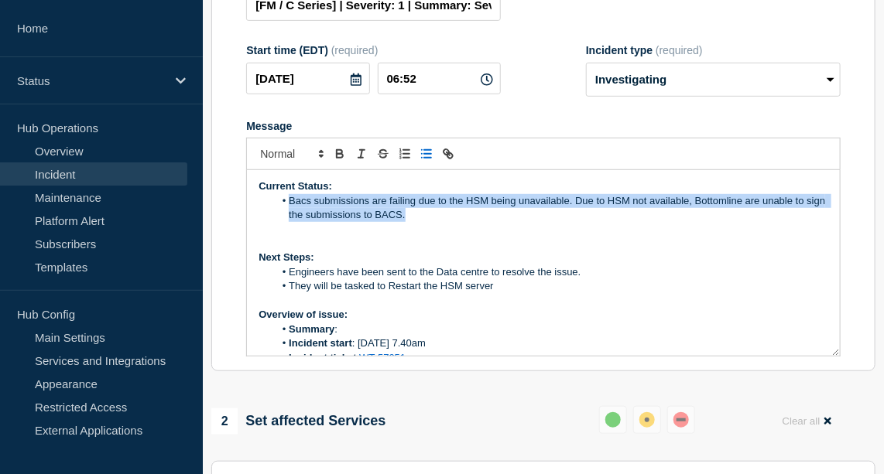
drag, startPoint x: 435, startPoint y: 257, endPoint x: 291, endPoint y: 246, distance: 144.4
click at [291, 223] on li "Bacs submissions are failing due to the HSM being unavailable. Due to HSM not a…" at bounding box center [551, 208] width 554 height 29
copy li "Bacs submissions are failing due to the HSM being unavailable. Due to HSM not a…"
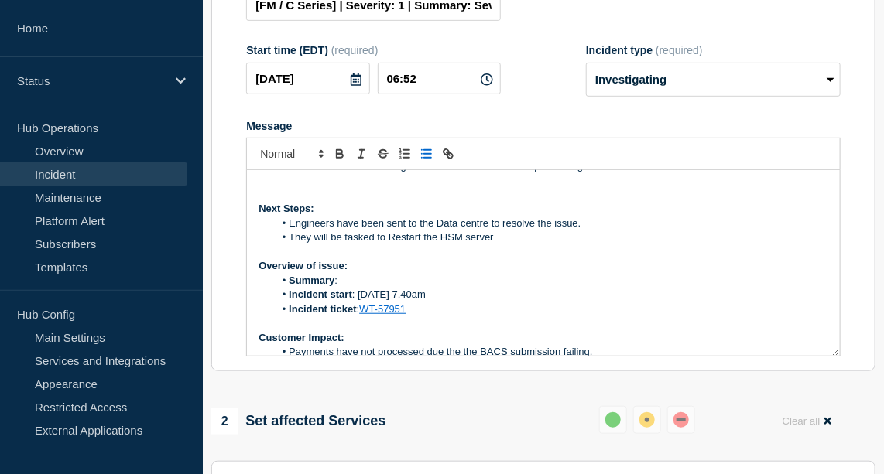
scroll to position [49, 0]
click at [354, 288] on li "Summary :" at bounding box center [551, 281] width 554 height 14
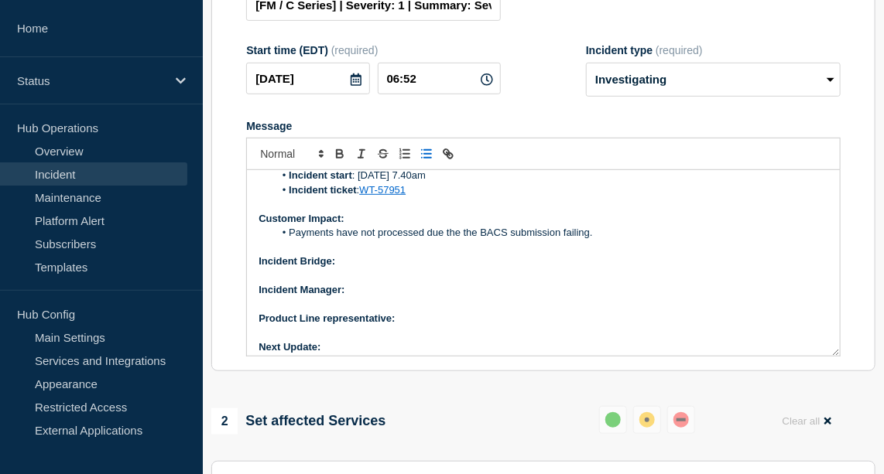
scroll to position [175, 0]
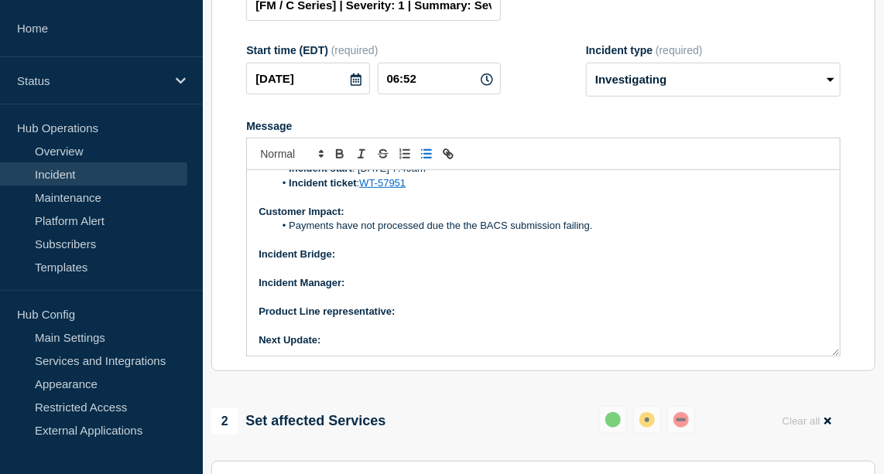
click at [368, 262] on p "Incident Bridge:" at bounding box center [544, 255] width 570 height 14
click at [337, 161] on icon "Toggle bold text" at bounding box center [340, 154] width 14 height 14
click at [358, 290] on p "Incident Manager:" at bounding box center [544, 283] width 570 height 14
click at [343, 161] on icon "Toggle bold text" at bounding box center [340, 154] width 14 height 14
click at [413, 333] on p "Message" at bounding box center [544, 326] width 570 height 14
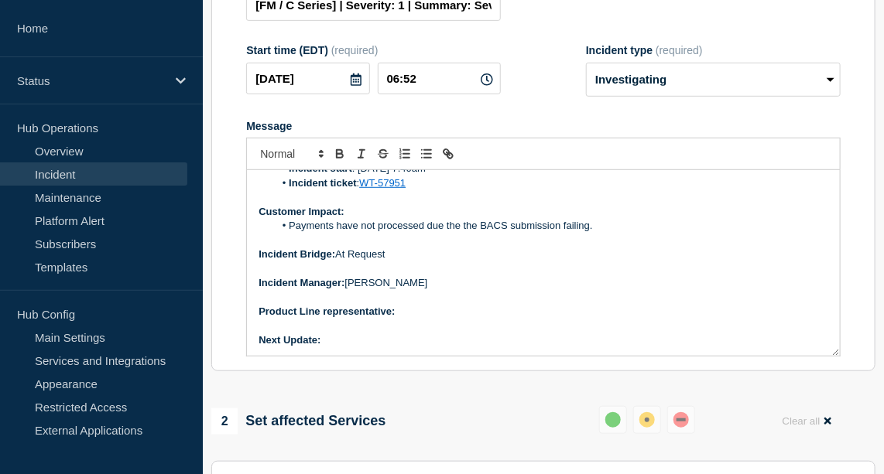
click at [412, 319] on p "Product Line representative:" at bounding box center [544, 312] width 570 height 14
click at [339, 158] on icon "Toggle bold text" at bounding box center [340, 156] width 6 height 4
click at [341, 348] on p "Next Update:" at bounding box center [544, 341] width 570 height 14
drag, startPoint x: 362, startPoint y: 375, endPoint x: 324, endPoint y: 375, distance: 37.9
click at [324, 348] on p "Next Update: 1 hour" at bounding box center [544, 341] width 570 height 14
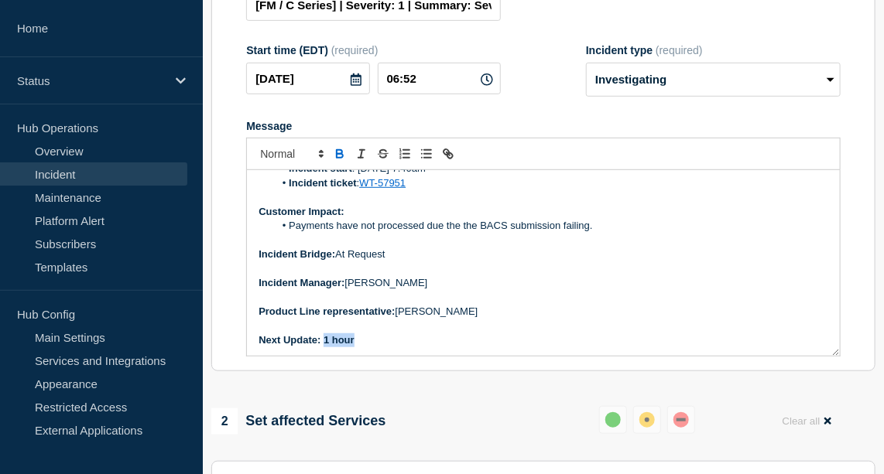
click at [338, 161] on icon "Toggle bold text" at bounding box center [340, 154] width 14 height 14
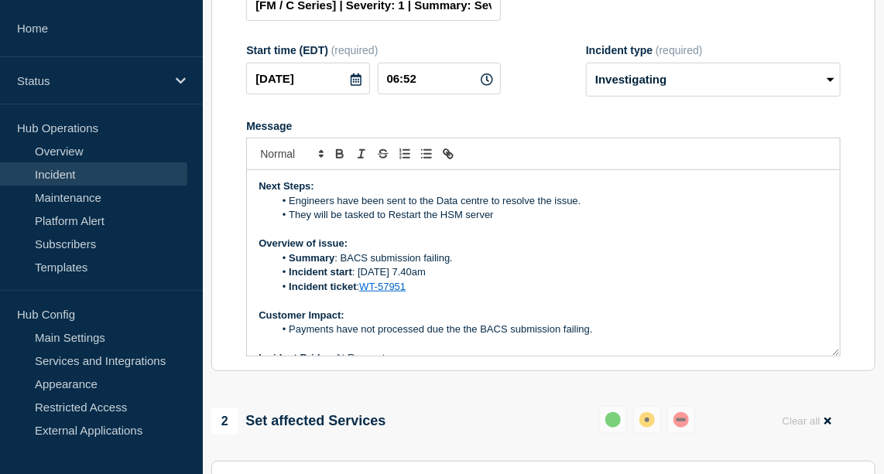
scroll to position [70, 0]
click at [461, 337] on li "Payments have not processed due the the BACS submission failing." at bounding box center [551, 331] width 554 height 14
drag, startPoint x: 597, startPoint y: 367, endPoint x: 286, endPoint y: 370, distance: 310.4
click at [286, 337] on li "Payments have not processed due to the BACS submission failing." at bounding box center [551, 331] width 554 height 14
copy li "Payments have not processed due to the BACS submission failing."
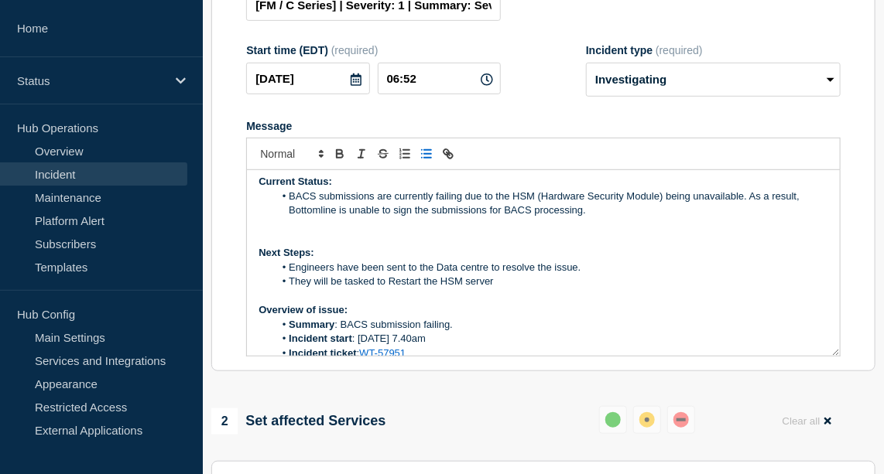
scroll to position [1, 0]
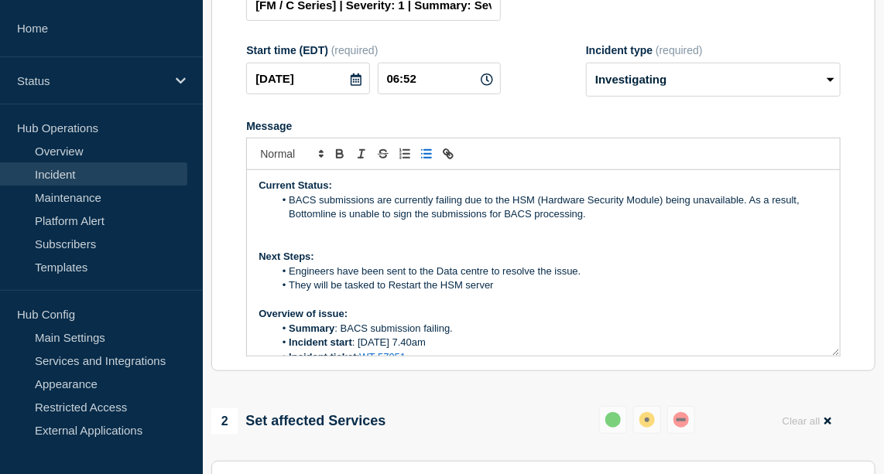
click at [523, 293] on li "They will be tasked to Restart the HSM server" at bounding box center [551, 286] width 554 height 14
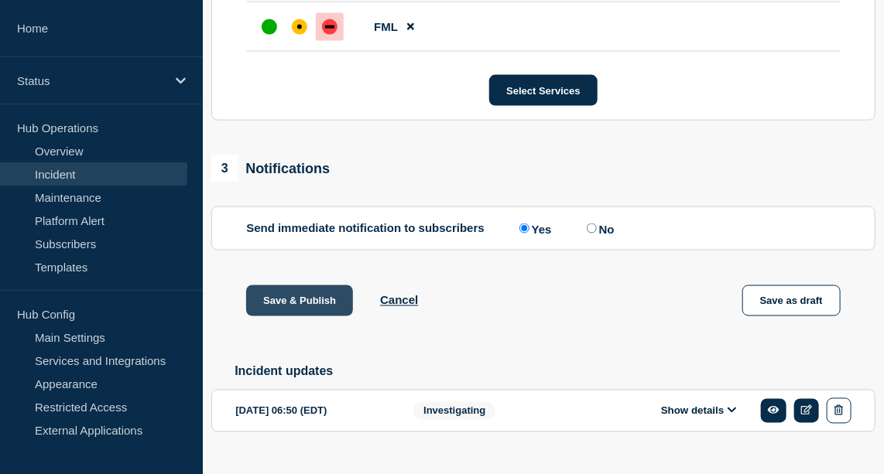
scroll to position [790, 0]
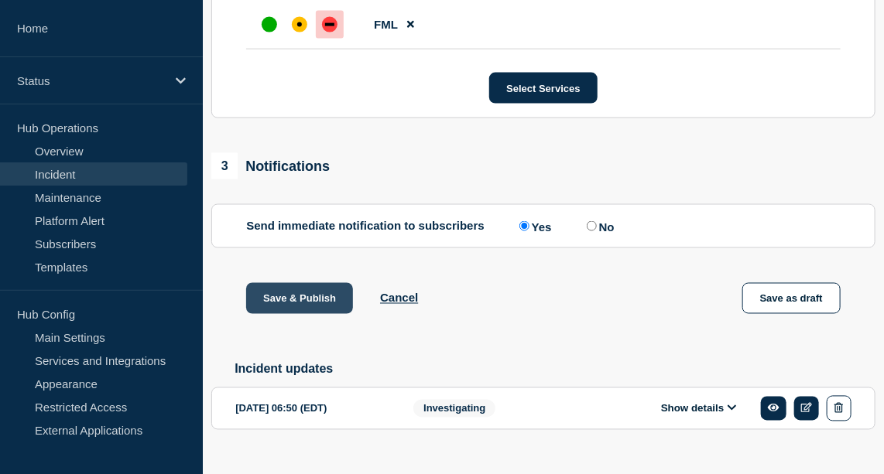
click at [306, 314] on button "Save & Publish" at bounding box center [299, 298] width 107 height 31
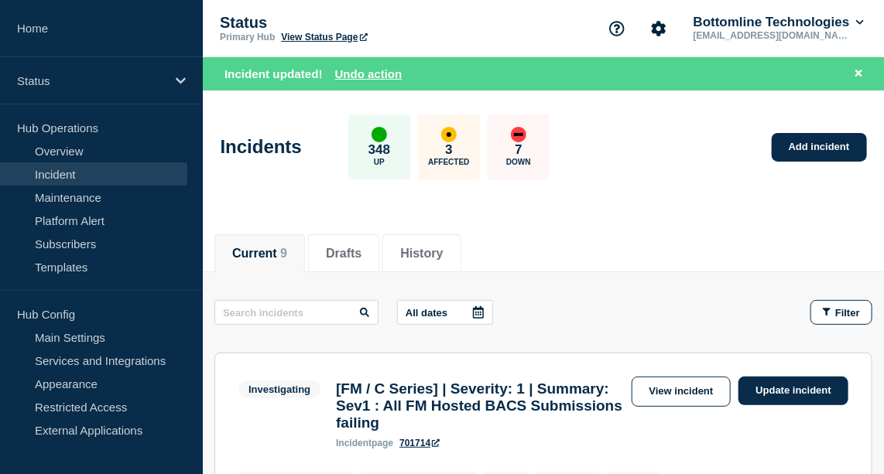
scroll to position [154, 0]
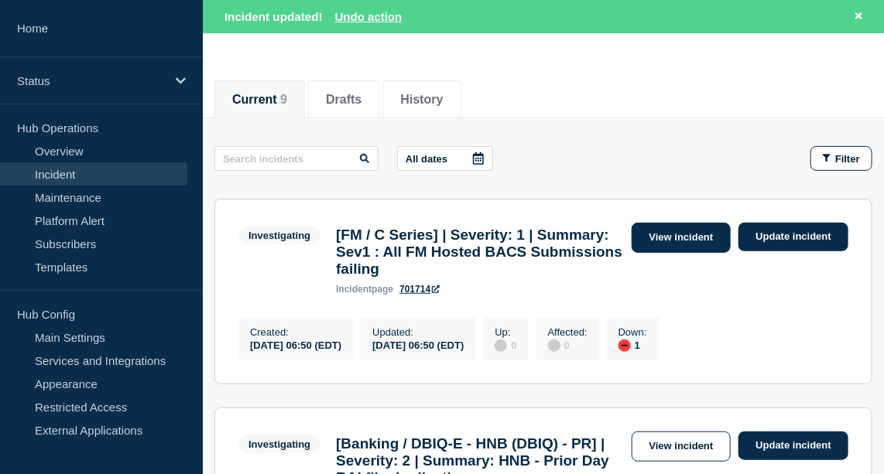
click at [685, 229] on link "View incident" at bounding box center [682, 238] width 100 height 30
